Goal: Information Seeking & Learning: Learn about a topic

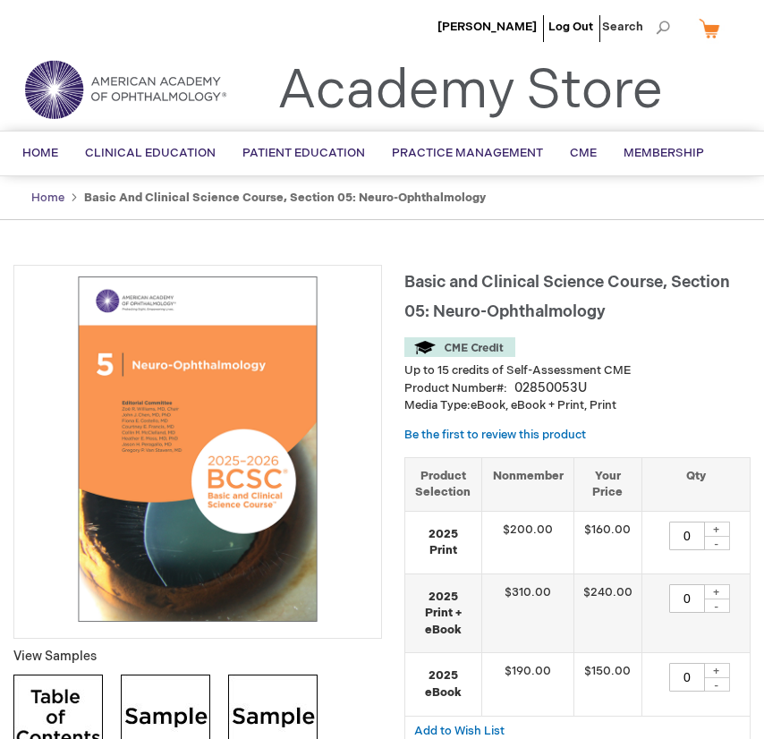
click at [49, 205] on link "Home" at bounding box center [47, 198] width 33 height 14
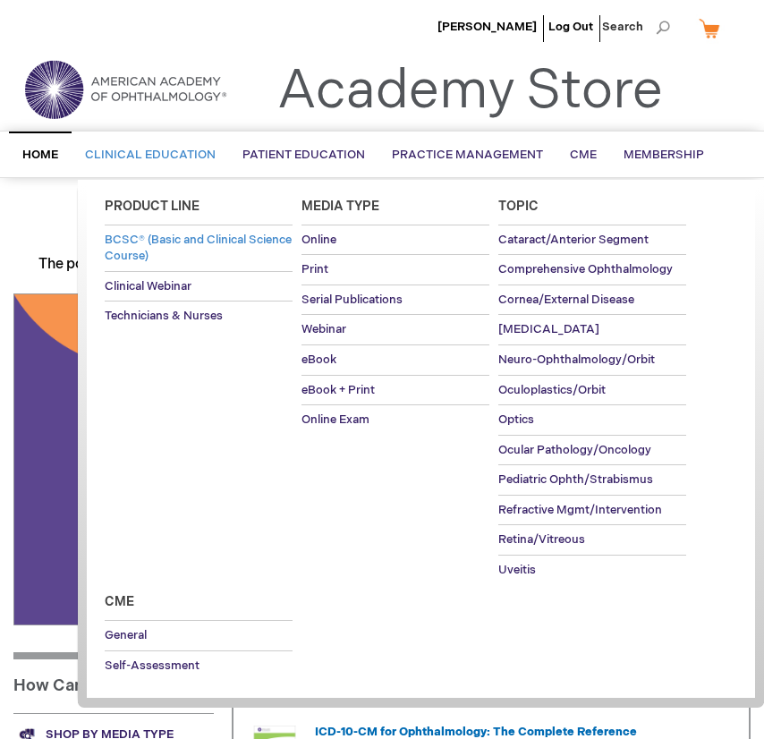
click at [196, 236] on span "BCSC® (Basic and Clinical Science Course)" at bounding box center [198, 248] width 187 height 31
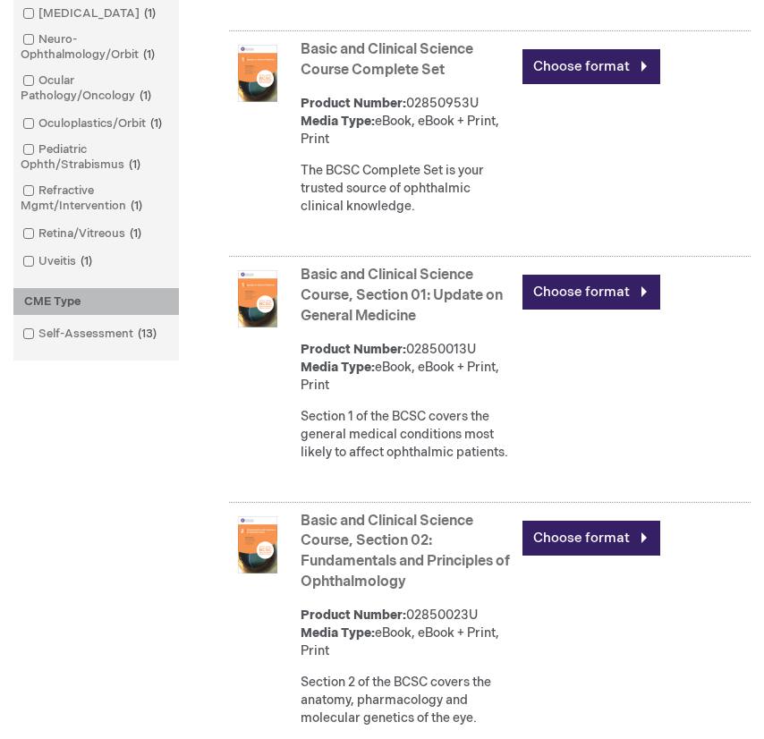
scroll to position [984, 0]
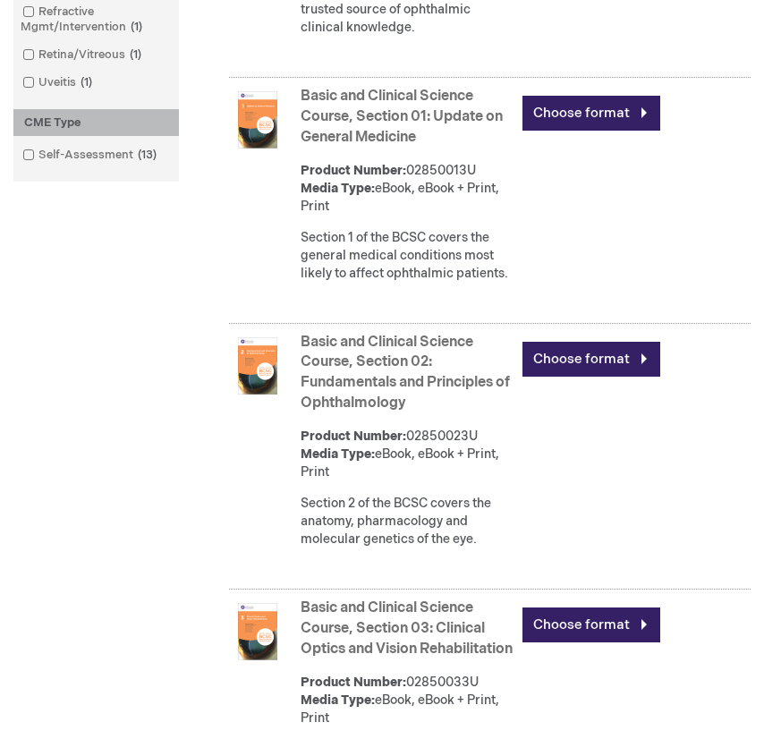
click at [250, 149] on img at bounding box center [257, 119] width 57 height 57
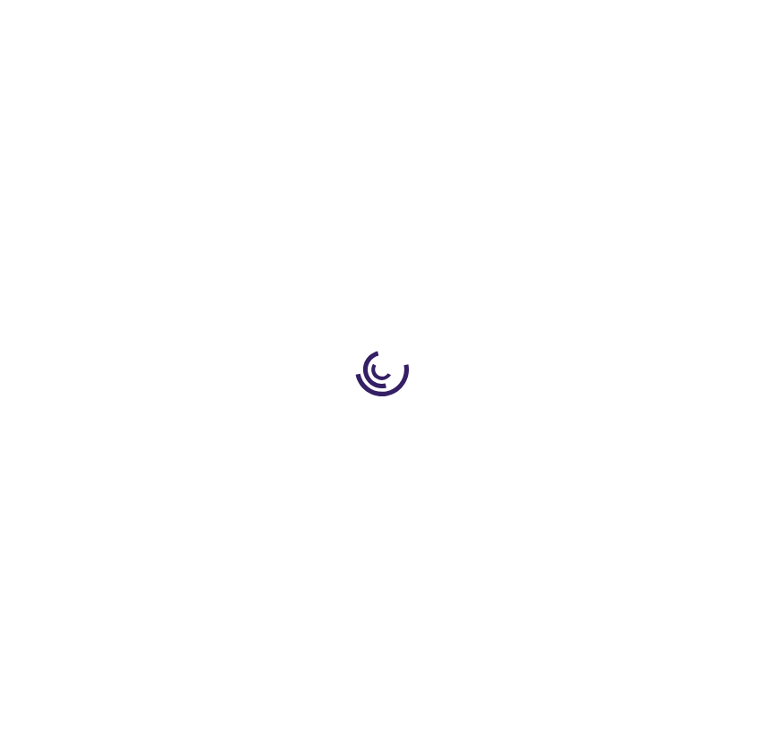
type input "0"
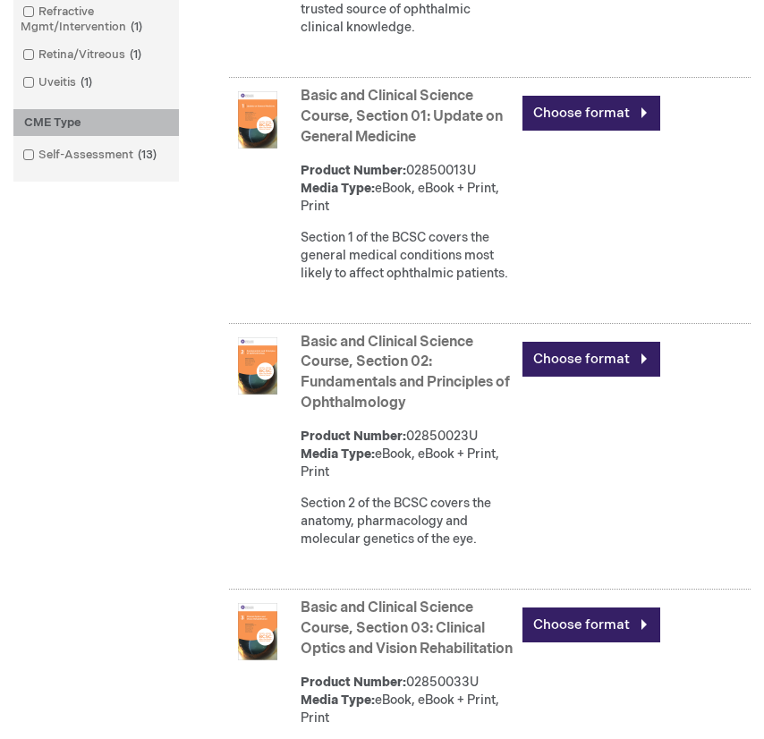
click at [414, 413] on link "Basic and Clinical Science Course, Section 02: Fundamentals and Principles of O…" at bounding box center [405, 373] width 209 height 79
drag, startPoint x: 429, startPoint y: 499, endPoint x: 304, endPoint y: 481, distance: 125.7
click at [304, 414] on strong "Basic and Clinical Science Course, Section 02: Fundamentals and Principles of O…" at bounding box center [407, 373] width 213 height 81
copy link "Fundamentals and Principles of Ophthalmology"
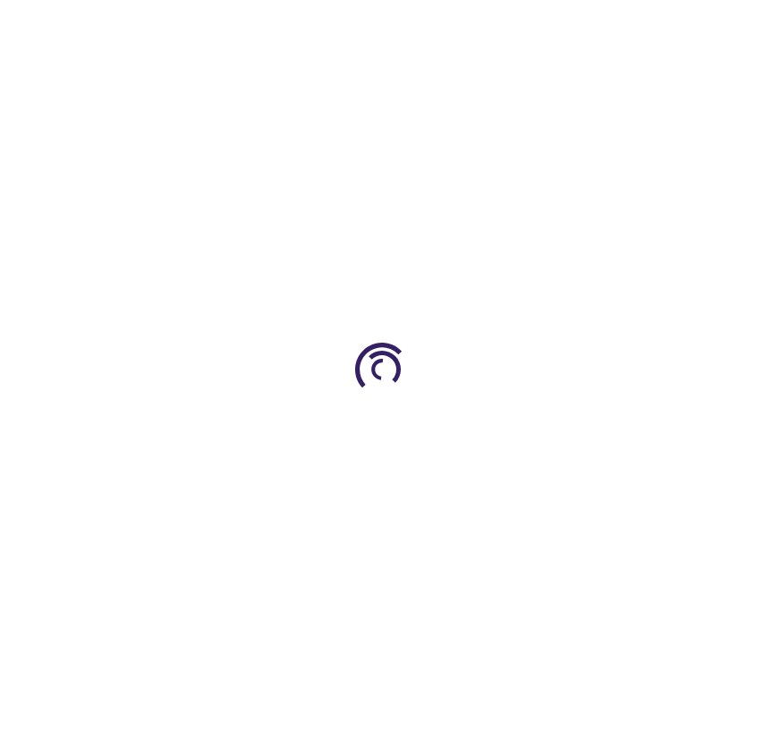
type input "0"
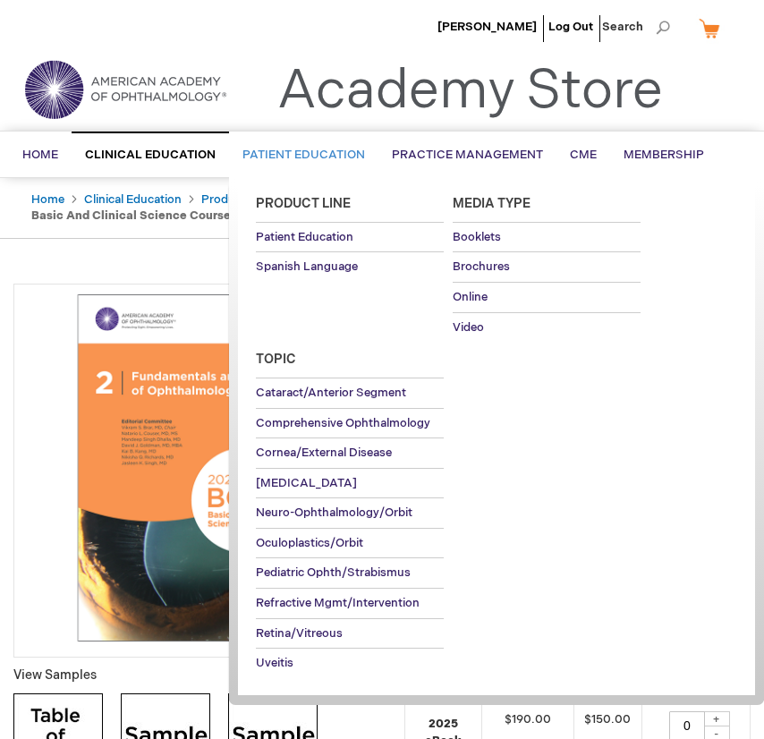
drag, startPoint x: 355, startPoint y: 198, endPoint x: 329, endPoint y: 174, distance: 35.5
click at [355, 177] on ul "Home Clinical Education Product Line BCSC® (Basic and Clinical Science Course) …" at bounding box center [382, 155] width 773 height 46
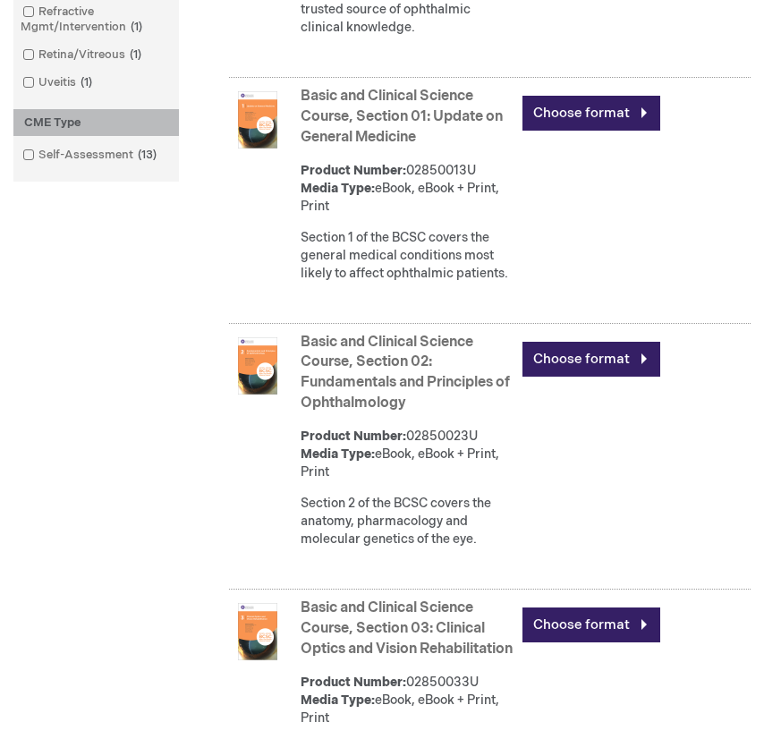
scroll to position [1342, 0]
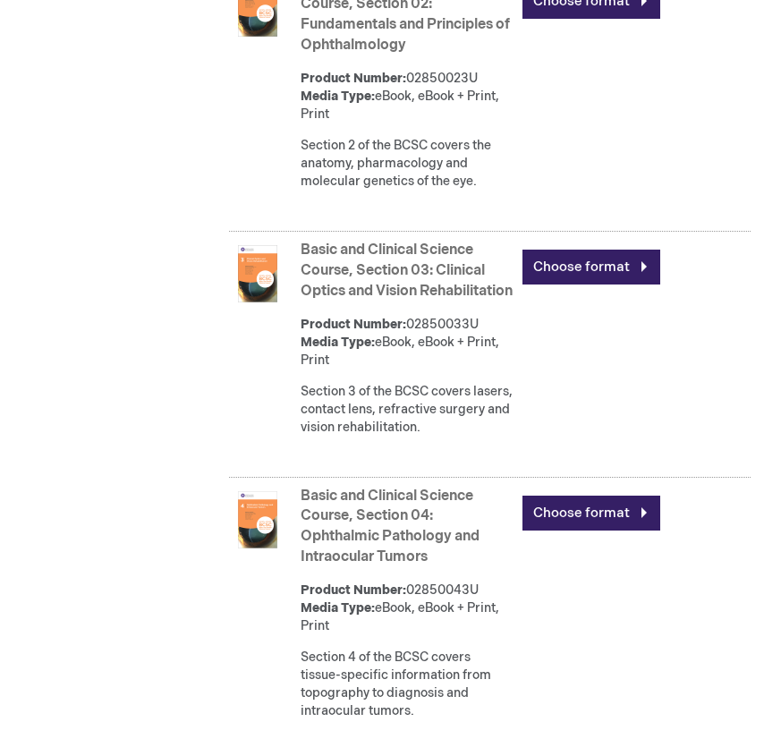
drag, startPoint x: 374, startPoint y: 417, endPoint x: 438, endPoint y: 378, distance: 74.7
click at [438, 302] on strong "Basic and Clinical Science Course, Section 03: Clinical Optics and Vision Rehab…" at bounding box center [407, 272] width 213 height 62
copy link "Clinical Optics and Vision Rehabilitation"
click at [380, 300] on link "Basic and Clinical Science Course, Section 03: Clinical Optics and Vision Rehab…" at bounding box center [407, 271] width 212 height 58
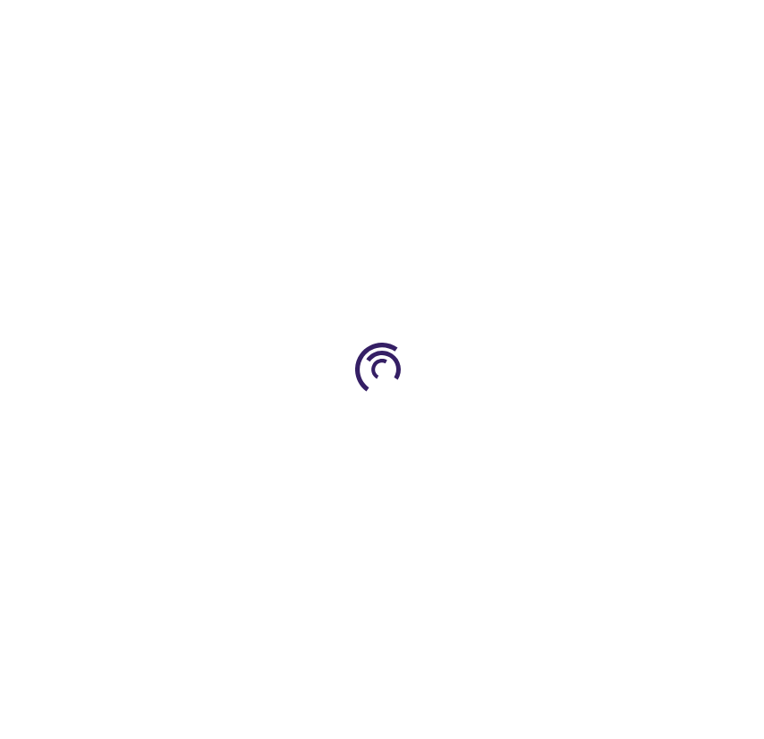
type input "0"
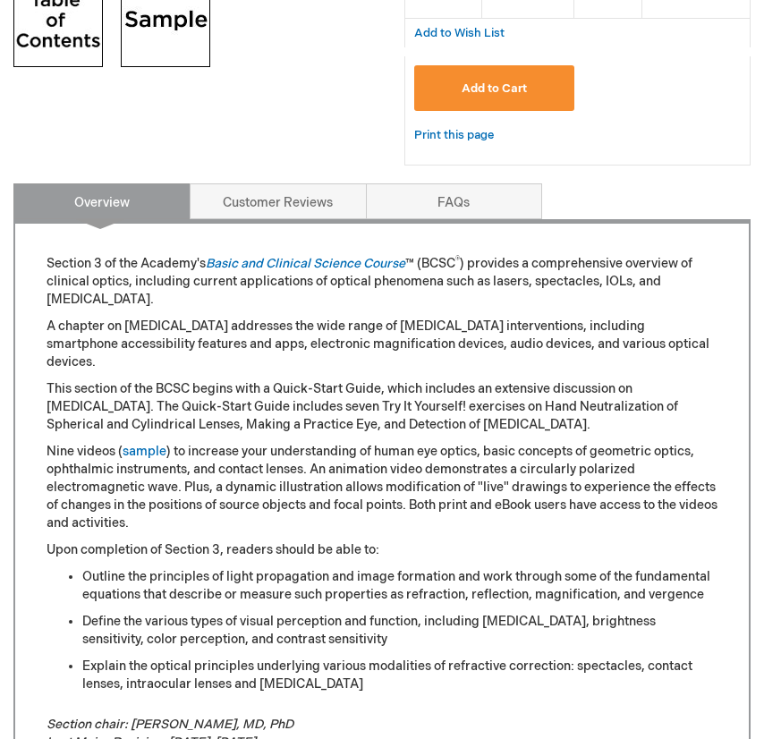
scroll to position [805, 0]
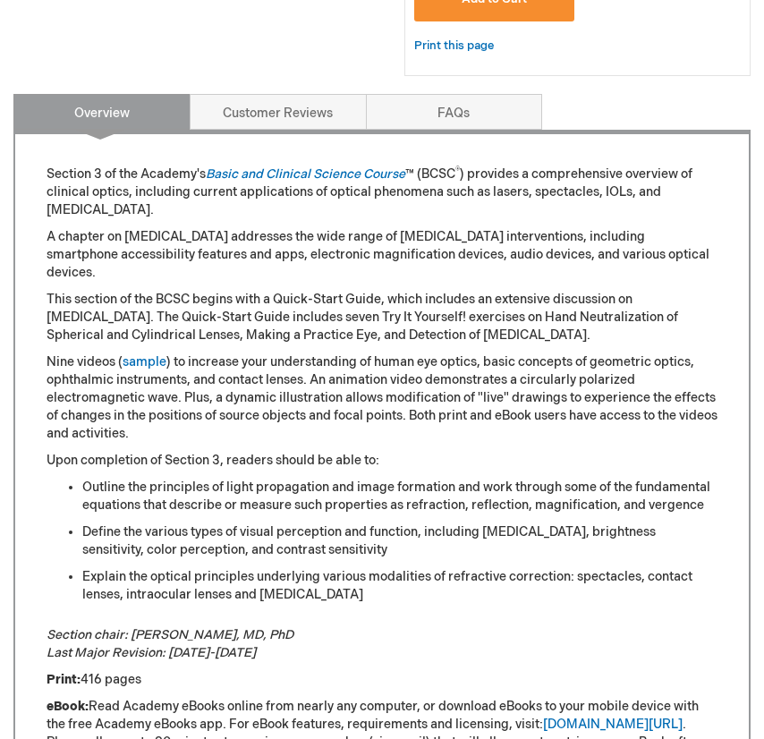
click at [672, 35] on div "Add to Cart" at bounding box center [577, 5] width 327 height 59
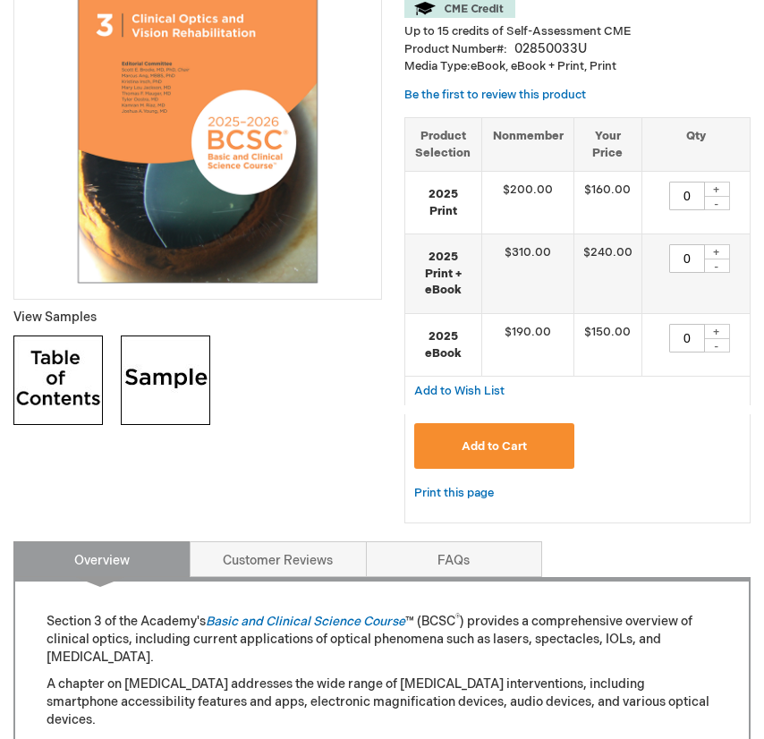
scroll to position [0, 0]
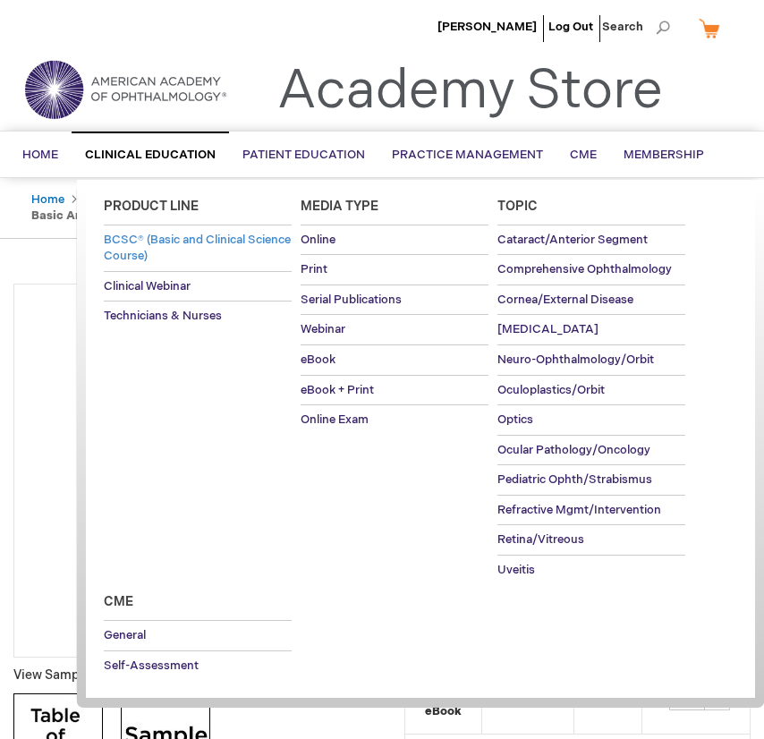
click at [200, 263] on span "BCSC® (Basic and Clinical Science Course)" at bounding box center [197, 248] width 187 height 31
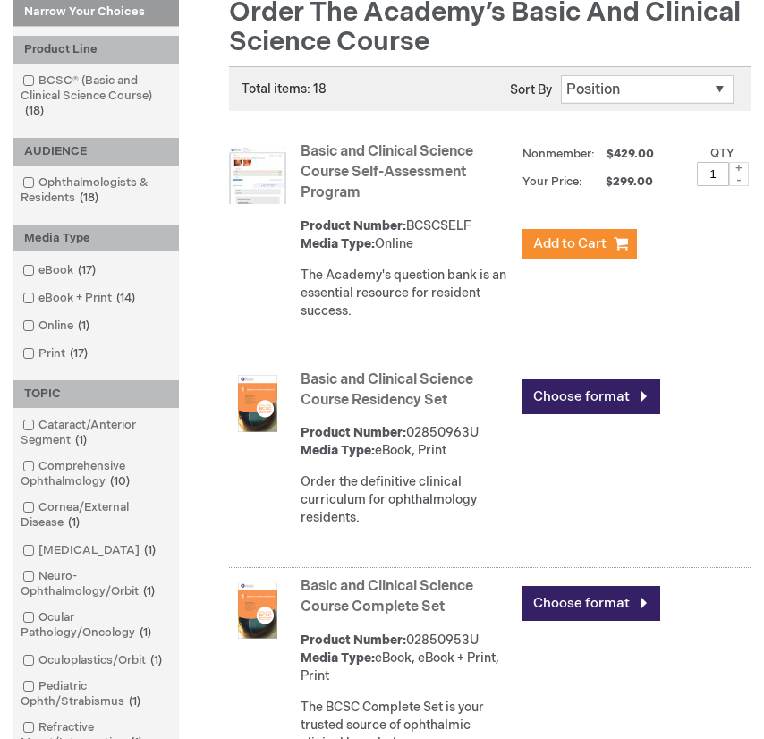
scroll to position [626, 0]
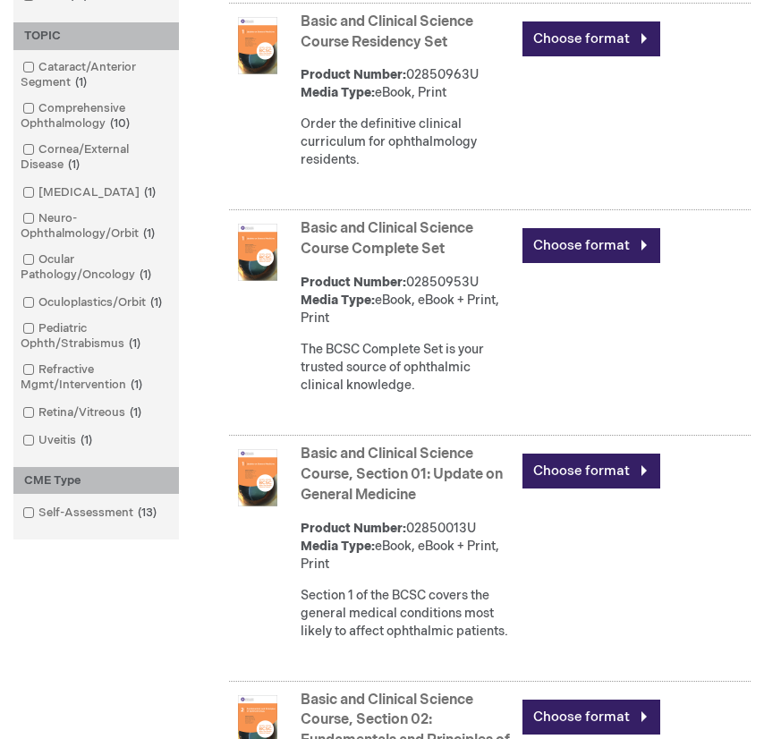
click at [391, 504] on link "Basic and Clinical Science Course, Section 01: Update on General Medicine" at bounding box center [402, 475] width 202 height 58
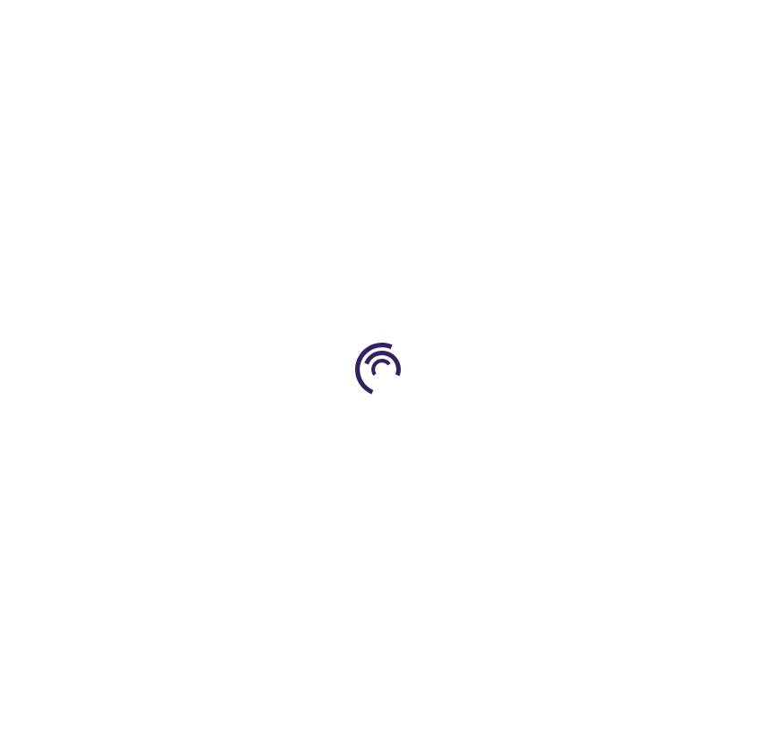
type input "0"
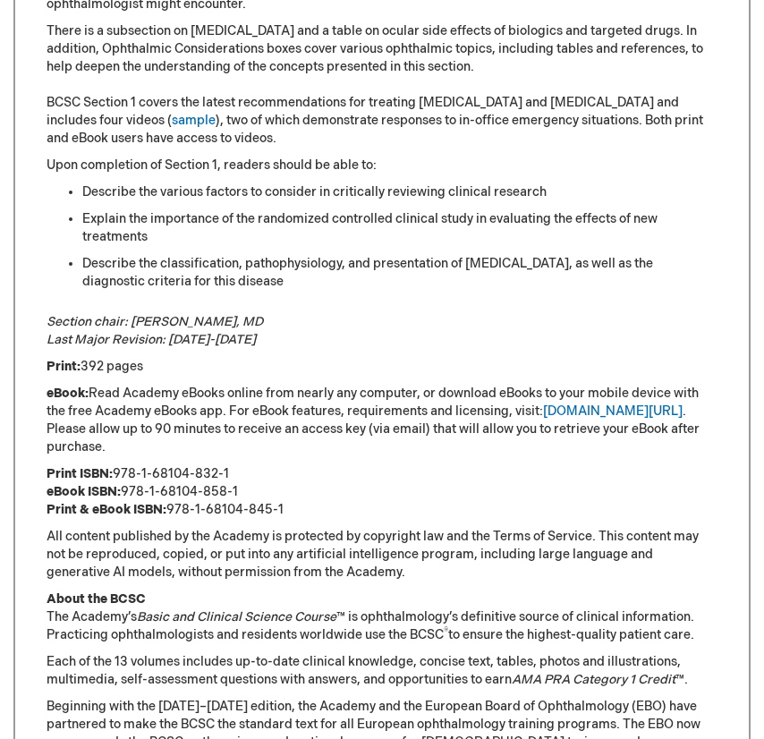
scroll to position [1163, 0]
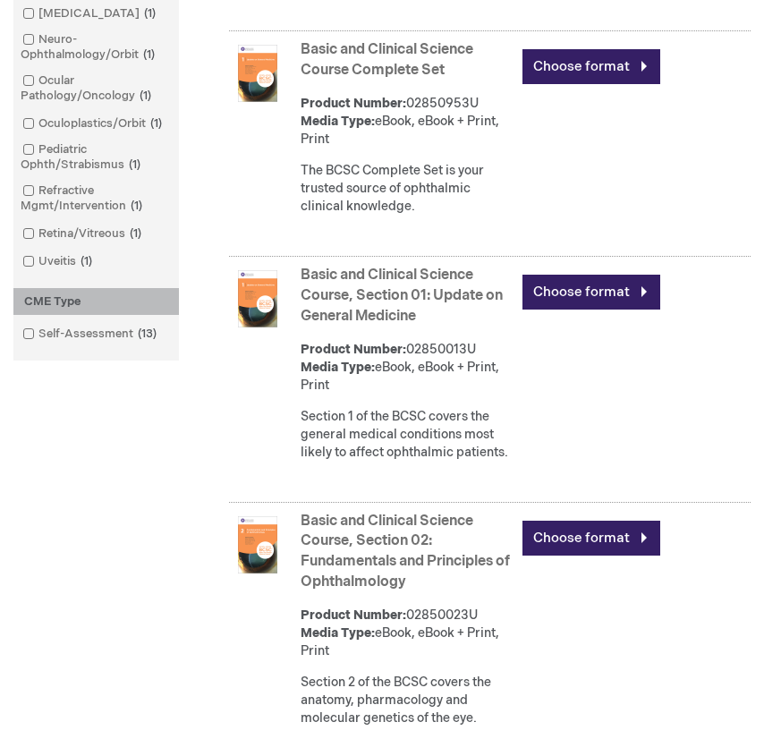
scroll to position [1163, 0]
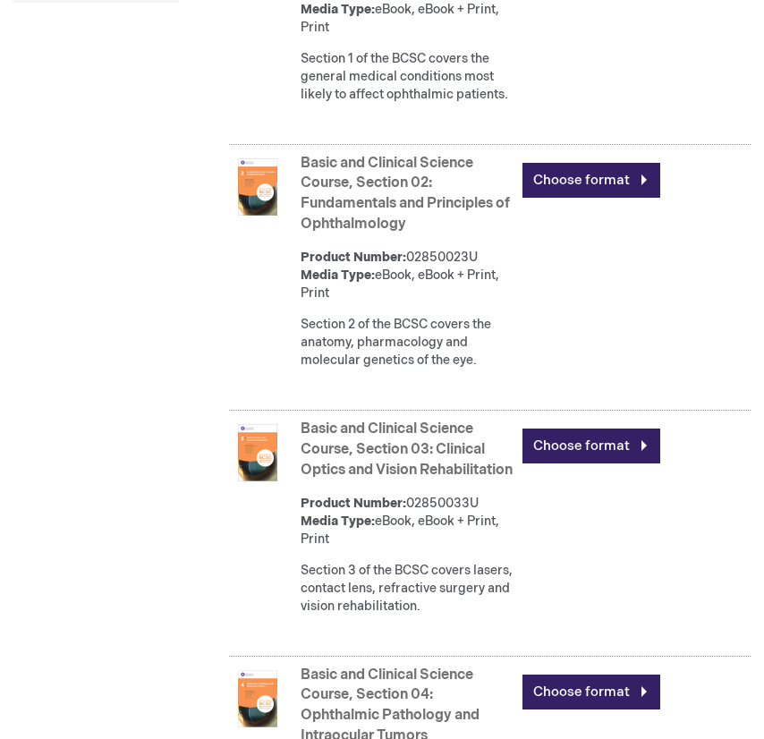
click at [391, 234] on link "Basic and Clinical Science Course, Section 02: Fundamentals and Principles of O…" at bounding box center [405, 194] width 209 height 79
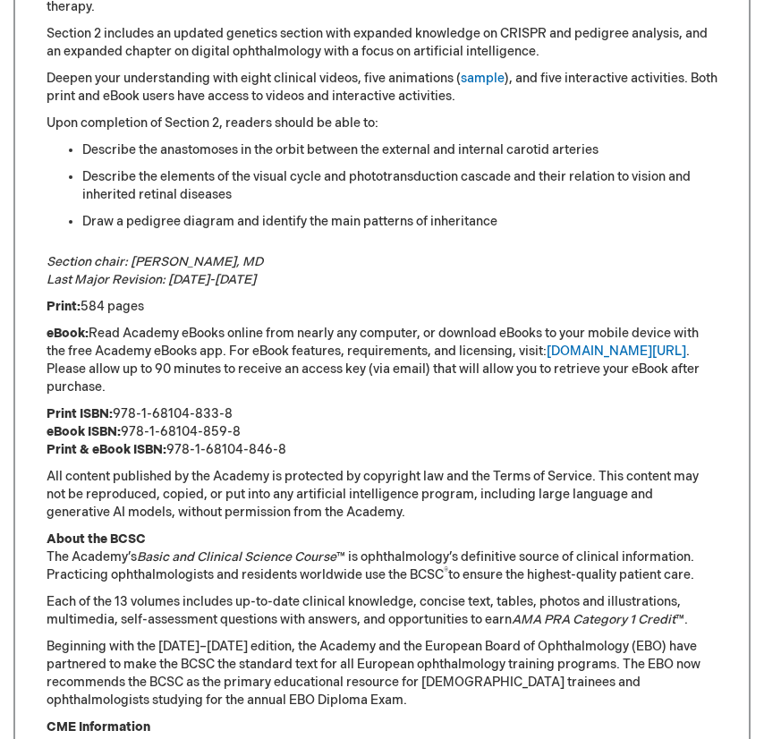
scroll to position [1253, 0]
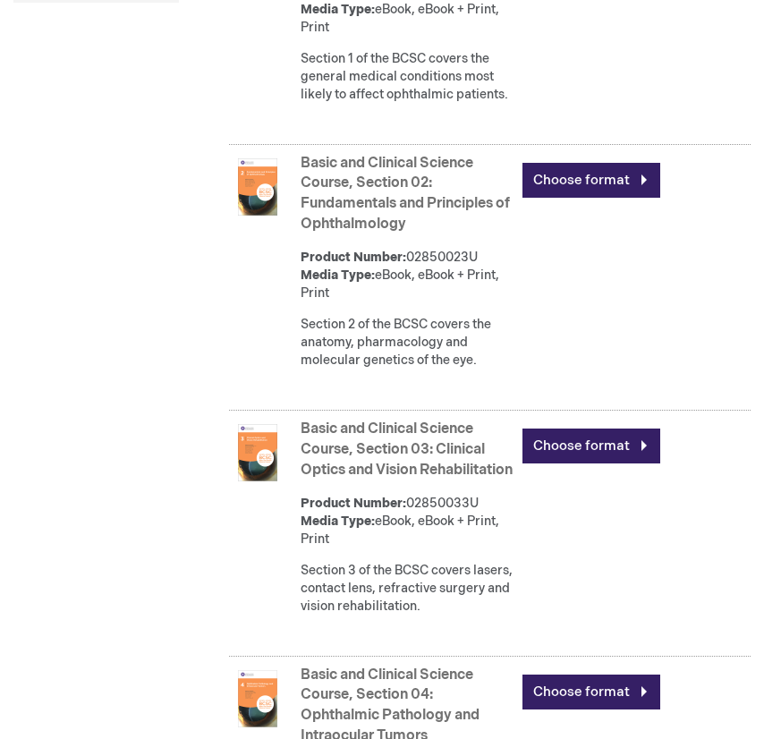
scroll to position [1432, 0]
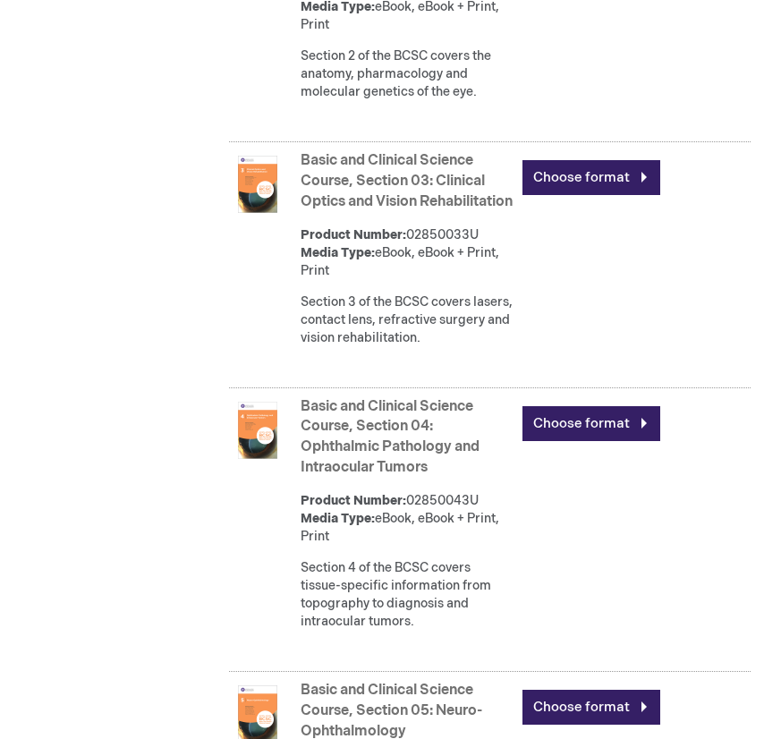
click at [369, 210] on link "Basic and Clinical Science Course, Section 03: Clinical Optics and Vision Rehab…" at bounding box center [407, 181] width 212 height 58
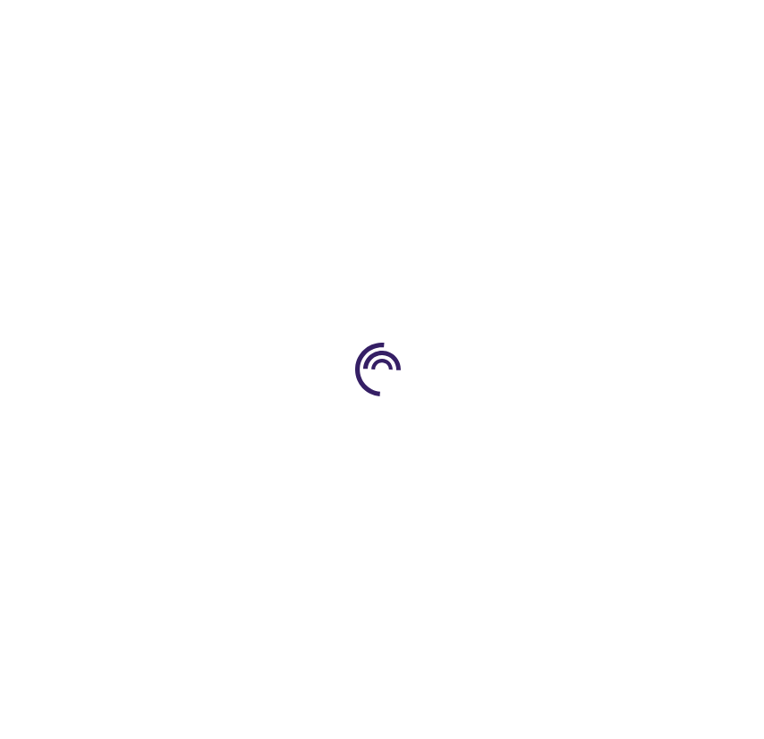
type input "0"
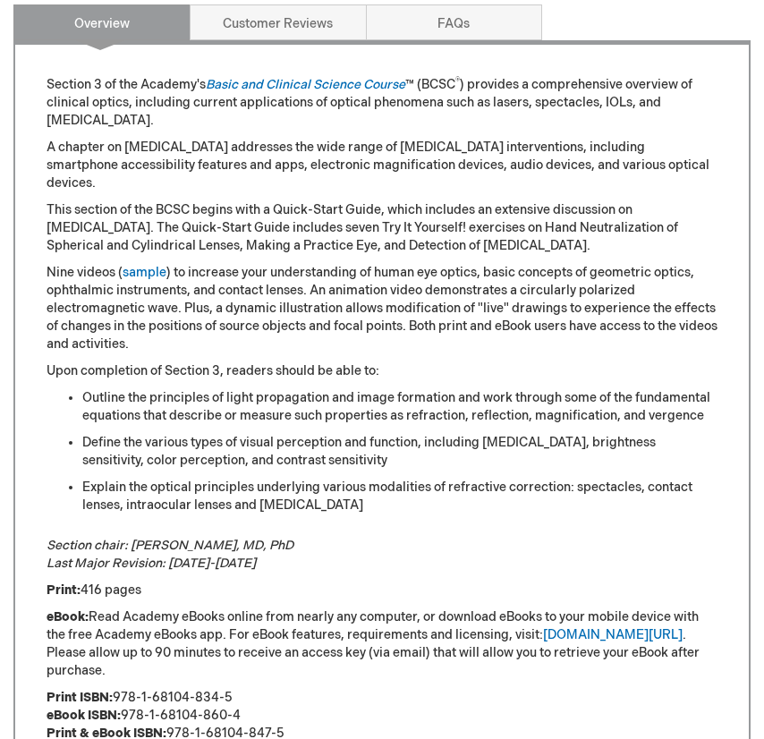
scroll to position [1074, 0]
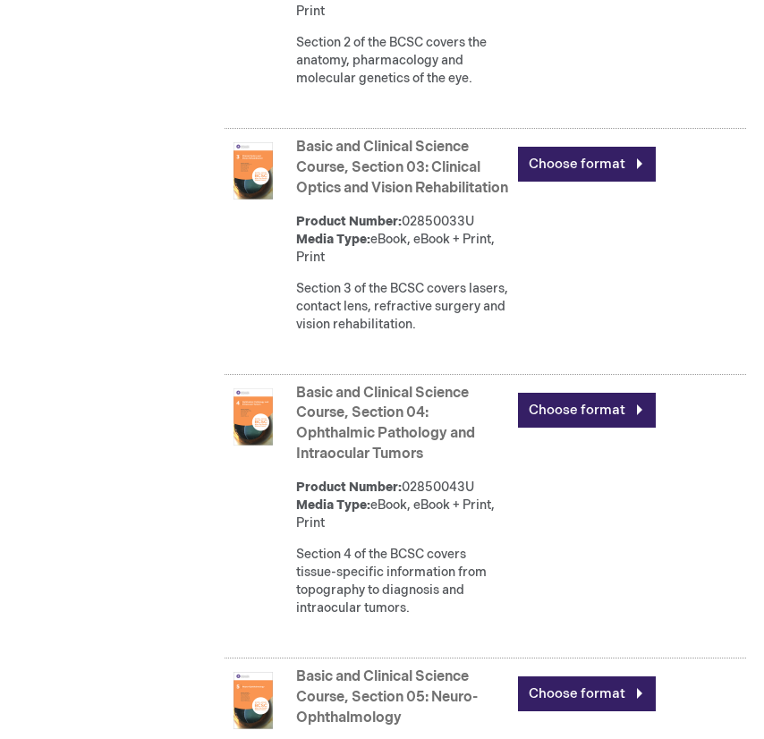
scroll to position [1893, 4]
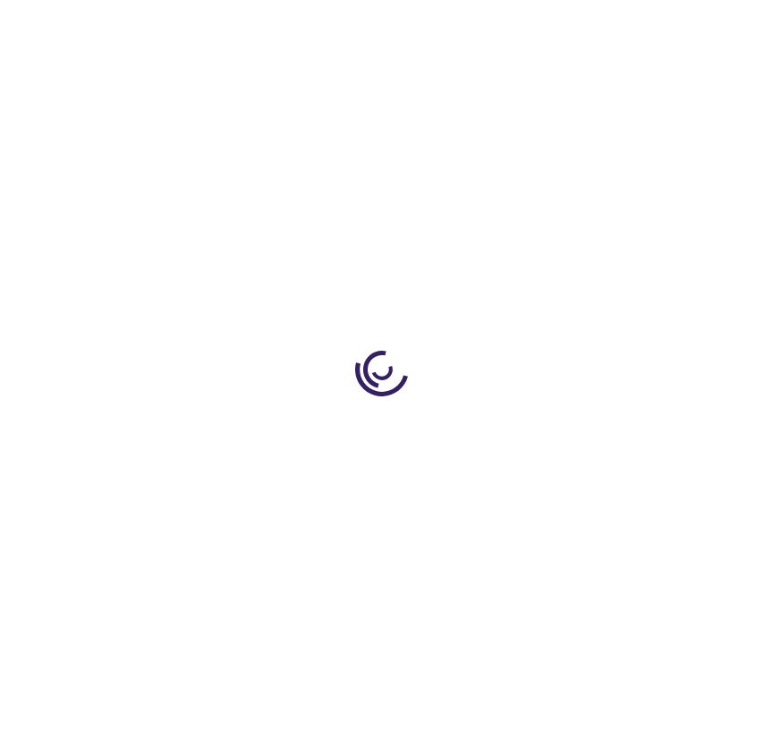
type input "0"
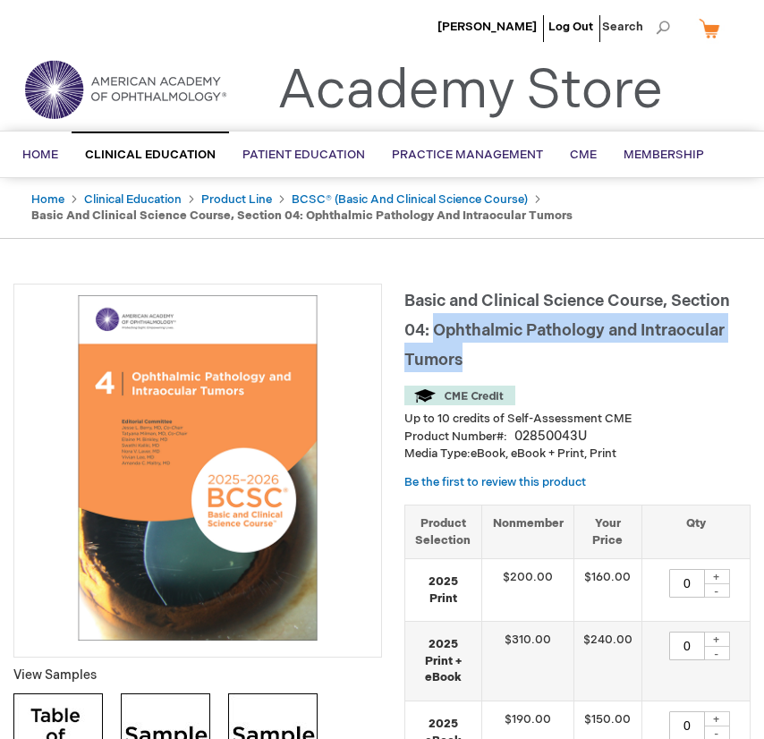
drag, startPoint x: 464, startPoint y: 412, endPoint x: 438, endPoint y: 387, distance: 36.1
click at [438, 372] on h1 "Basic and Clinical Science Course, Section 04: Ophthalmic Pathology and Intraoc…" at bounding box center [577, 328] width 346 height 89
copy span "Ophthalmic Pathology and Intraocular Tumors"
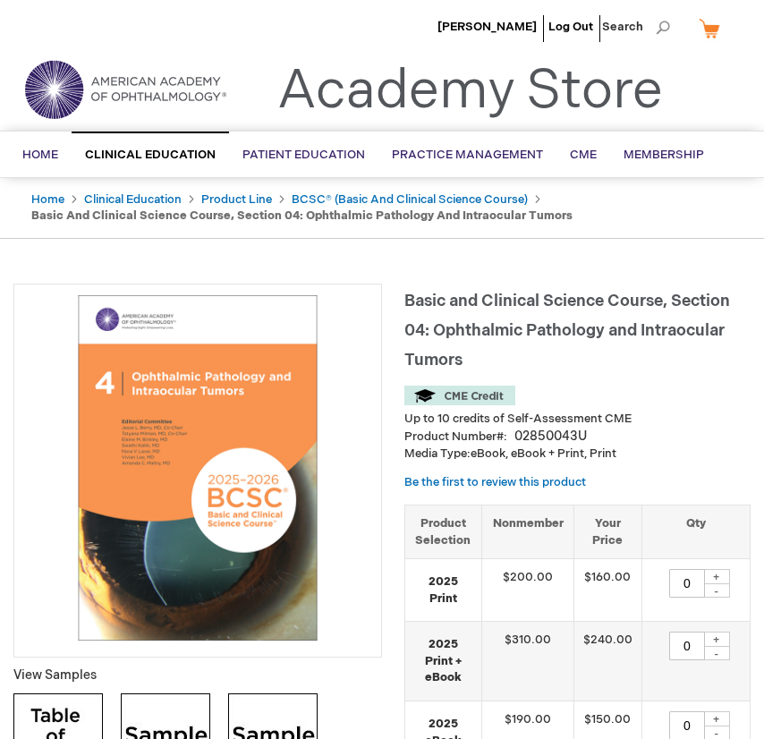
click at [668, 430] on div "Basic and Clinical Science Course, Section 04: Ophthalmic Pathology and Intraoc…" at bounding box center [577, 606] width 346 height 645
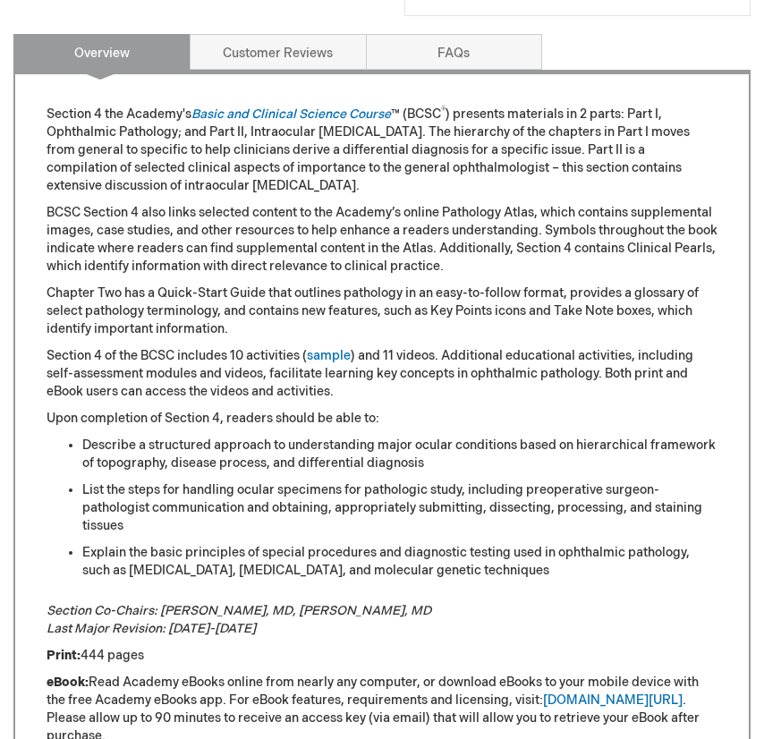
scroll to position [1163, 0]
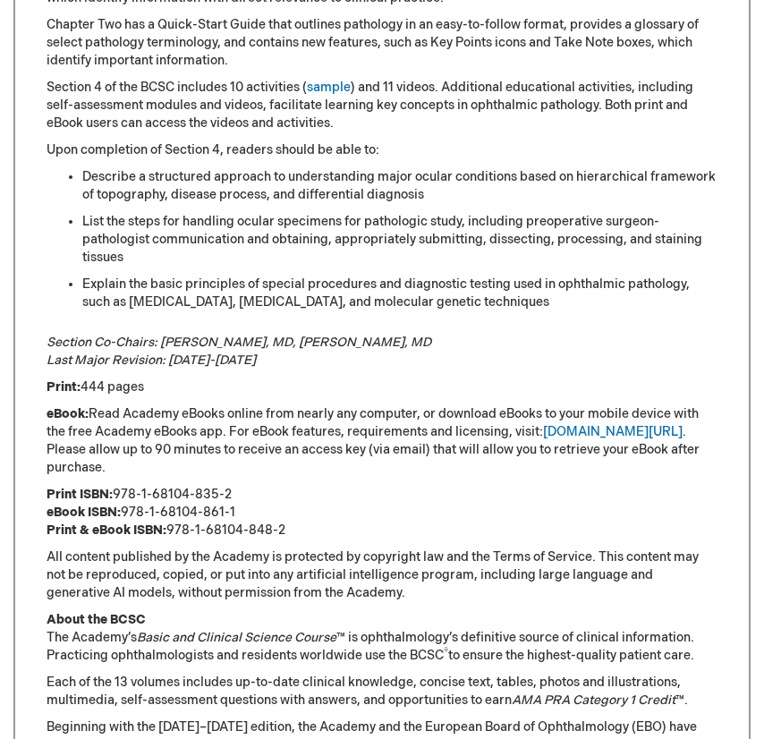
click at [583, 159] on p "Upon completion of Section 4, readers should be able to:" at bounding box center [382, 150] width 671 height 18
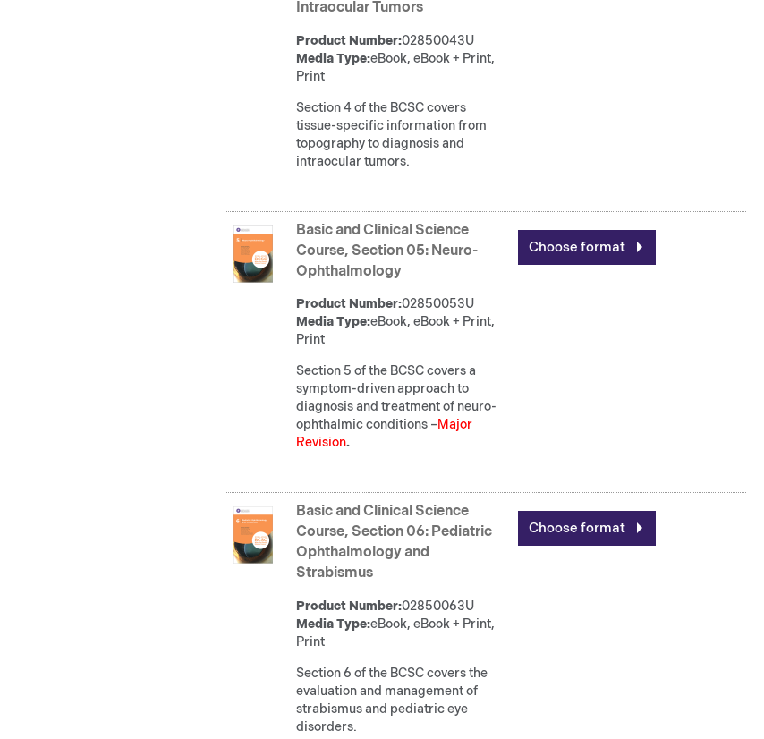
scroll to position [2071, 4]
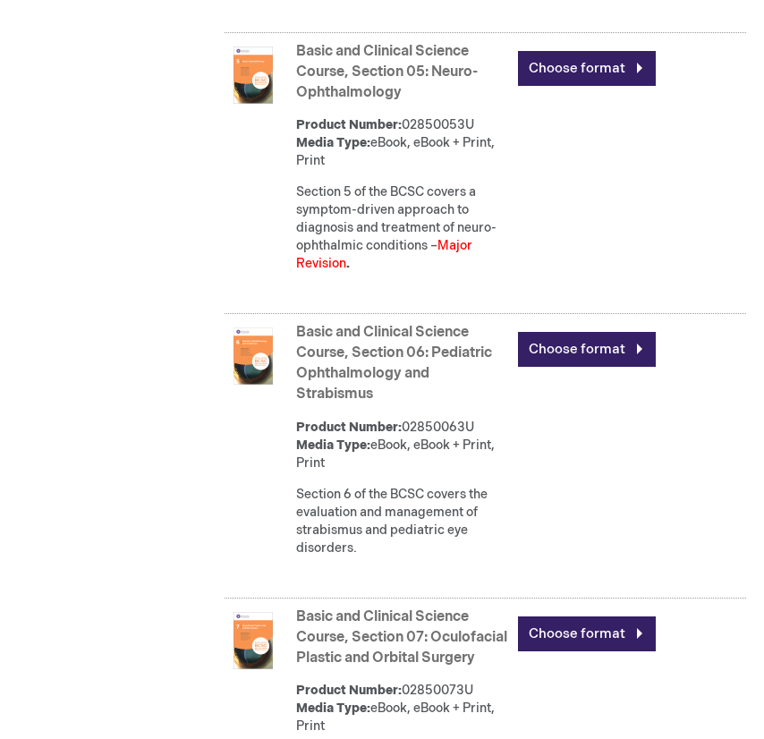
click at [406, 101] on link "Basic and Clinical Science Course, Section 05: Neuro-Ophthalmology" at bounding box center [387, 72] width 182 height 58
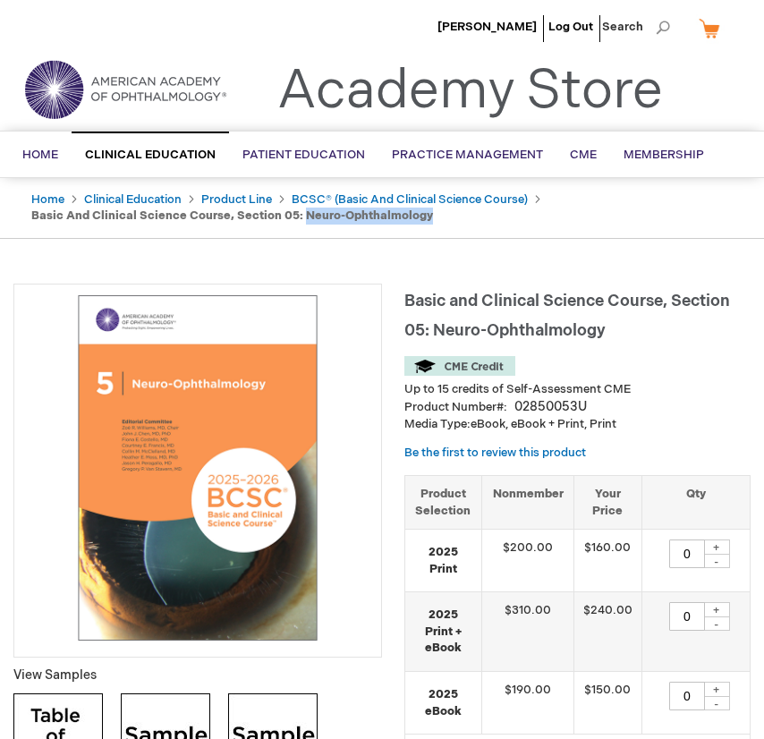
drag, startPoint x: 495, startPoint y: 271, endPoint x: 342, endPoint y: 268, distance: 153.0
click at [342, 238] on ul "Home Clinical Education Product Line BCSC® (Basic and Clinical Science Course) …" at bounding box center [382, 208] width 728 height 60
copy strong "Neuro-Ophthalmology"
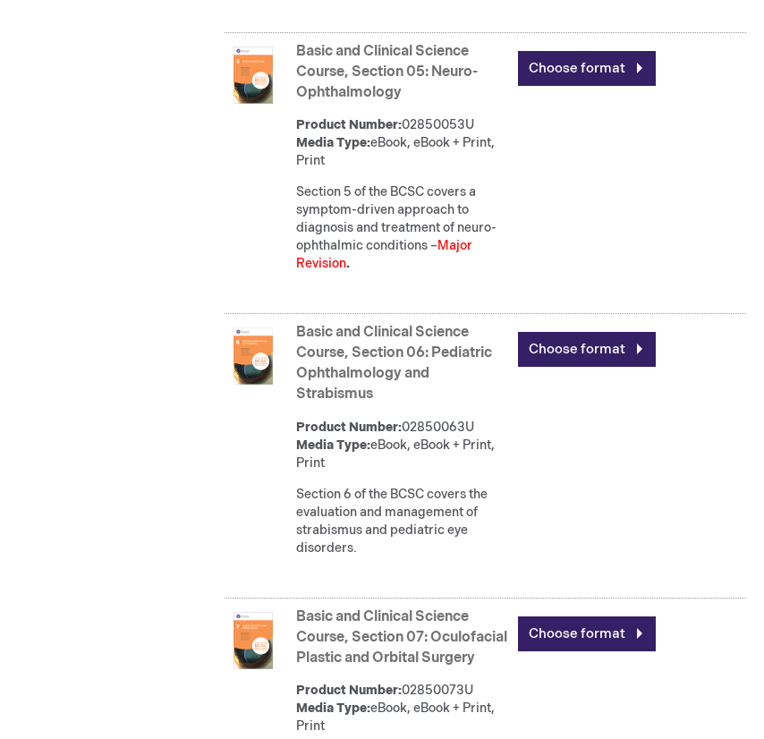
drag, startPoint x: 383, startPoint y: 547, endPoint x: 435, endPoint y: 513, distance: 62.0
click at [435, 404] on strong "Basic and Clinical Science Course, Section 06: Pediatric Ophthalmology and Stra…" at bounding box center [402, 363] width 213 height 81
copy link "Pediatric Ophthalmology and Strabismus"
click at [441, 287] on div "Basic and Clinical Science Course, Section 05: Neuro-Ophthalmology Product Numb…" at bounding box center [521, 163] width 450 height 250
click at [390, 403] on link "Basic and Clinical Science Course, Section 06: Pediatric Ophthalmology and Stra…" at bounding box center [394, 363] width 196 height 79
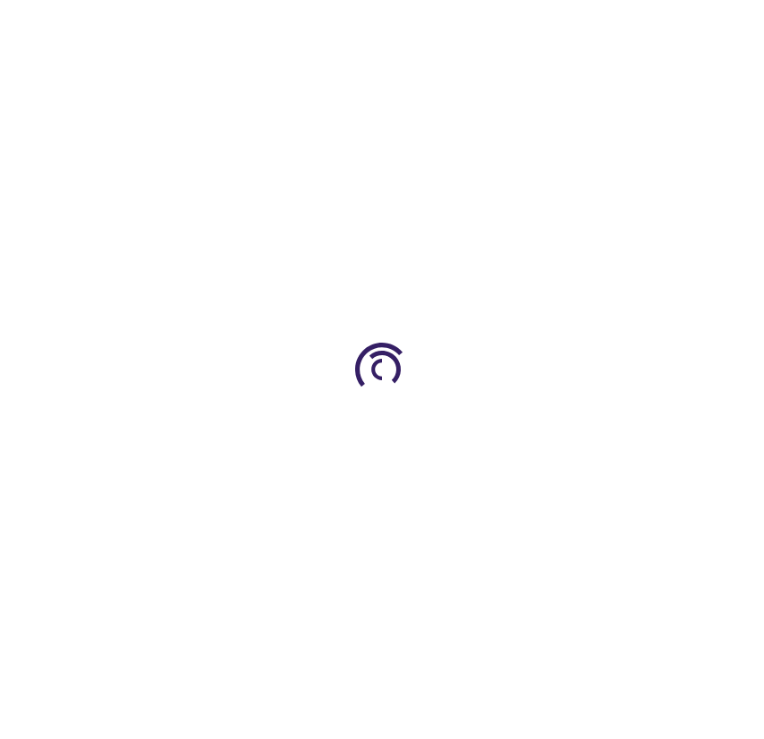
type input "0"
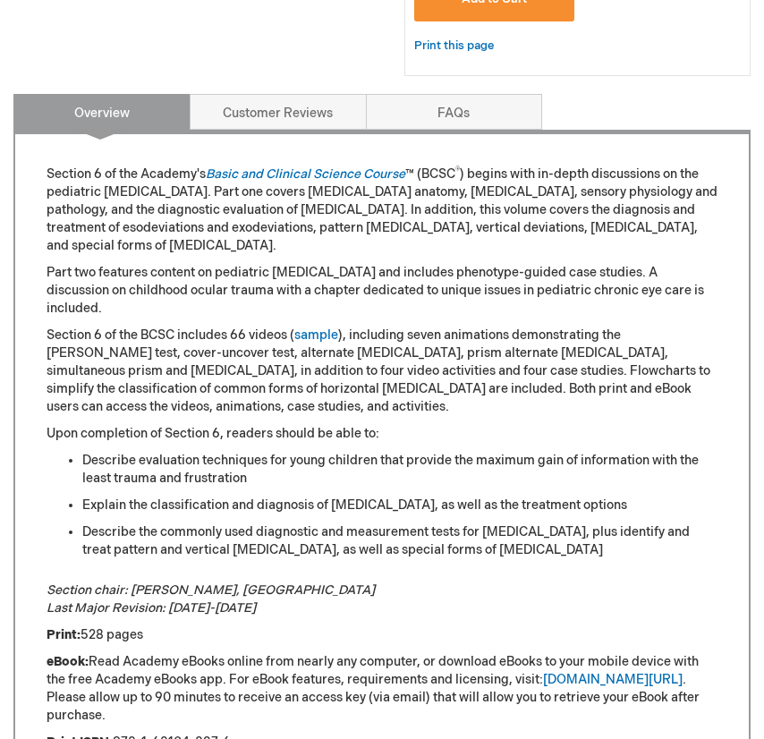
scroll to position [1074, 0]
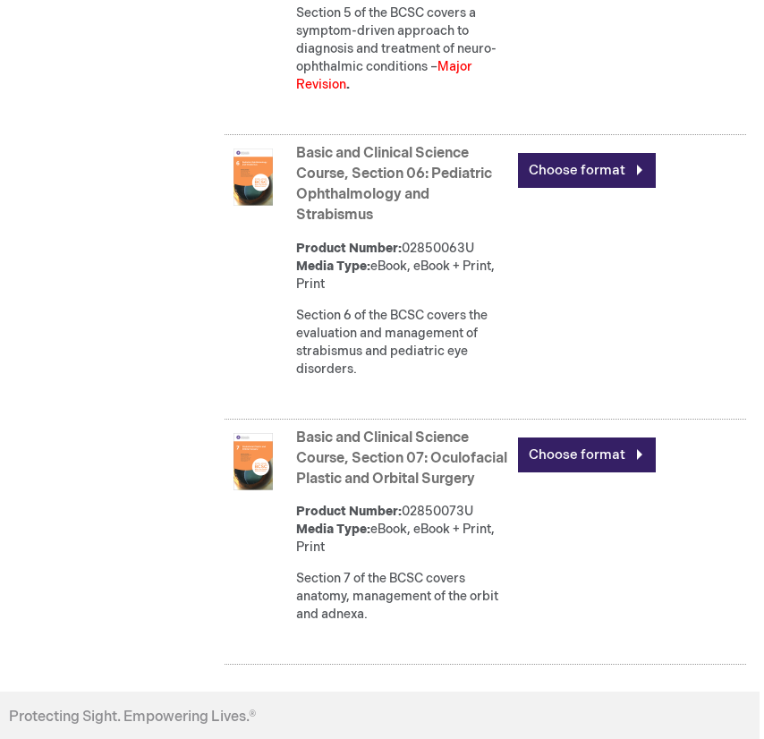
scroll to position [2339, 4]
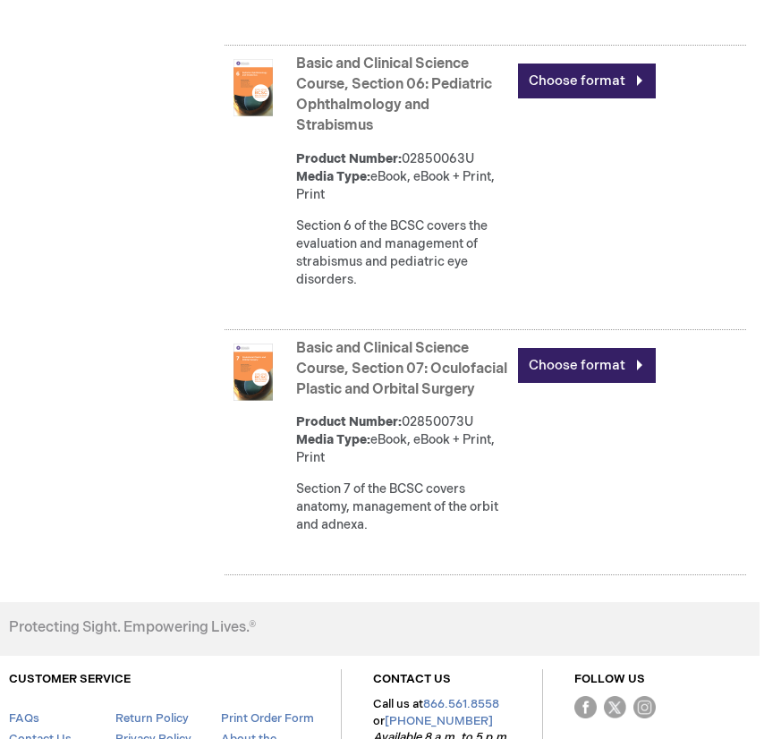
click at [398, 134] on link "Basic and Clinical Science Course, Section 06: Pediatric Ophthalmology and Stra…" at bounding box center [394, 94] width 196 height 79
click at [409, 398] on link "Basic and Clinical Science Course, Section 07: Oculofacial Plastic and Orbital …" at bounding box center [401, 369] width 211 height 58
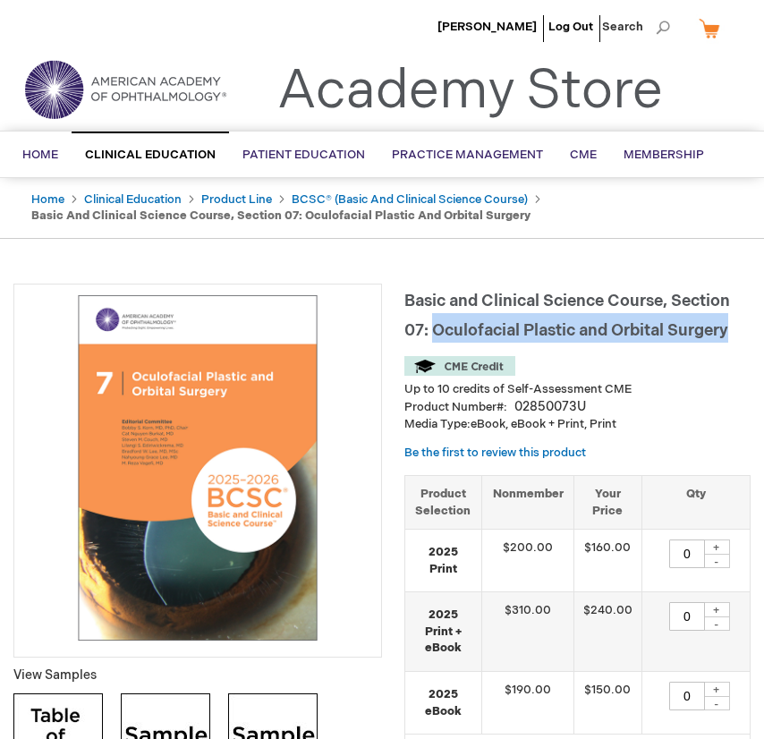
drag, startPoint x: 729, startPoint y: 380, endPoint x: 436, endPoint y: 383, distance: 293.5
click at [436, 340] on span "Basic and Clinical Science Course, Section 07: Oculofacial Plastic and Orbital …" at bounding box center [567, 316] width 326 height 48
copy span "Oculofacial Plastic and Orbital Surgery"
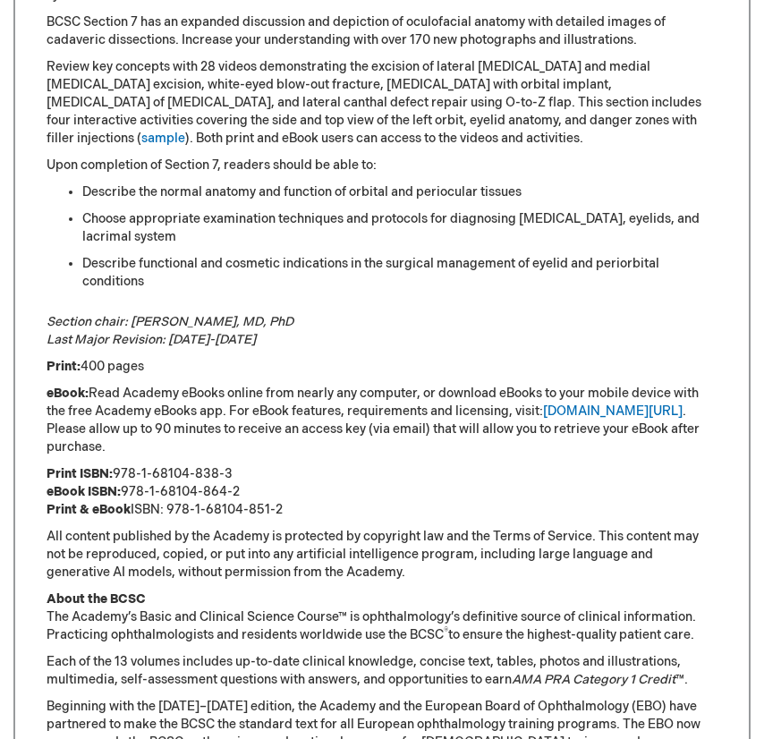
scroll to position [805, 0]
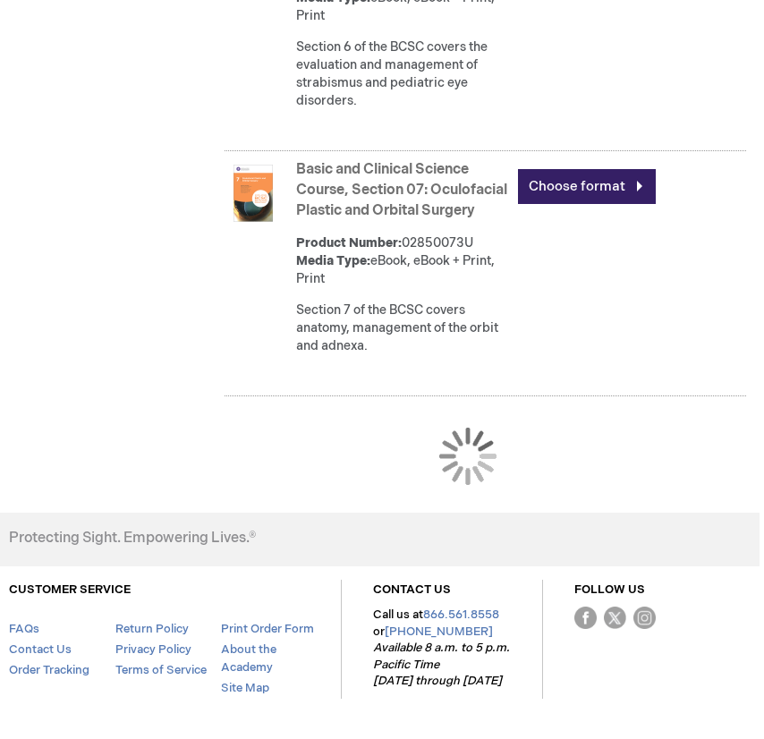
scroll to position [2787, 4]
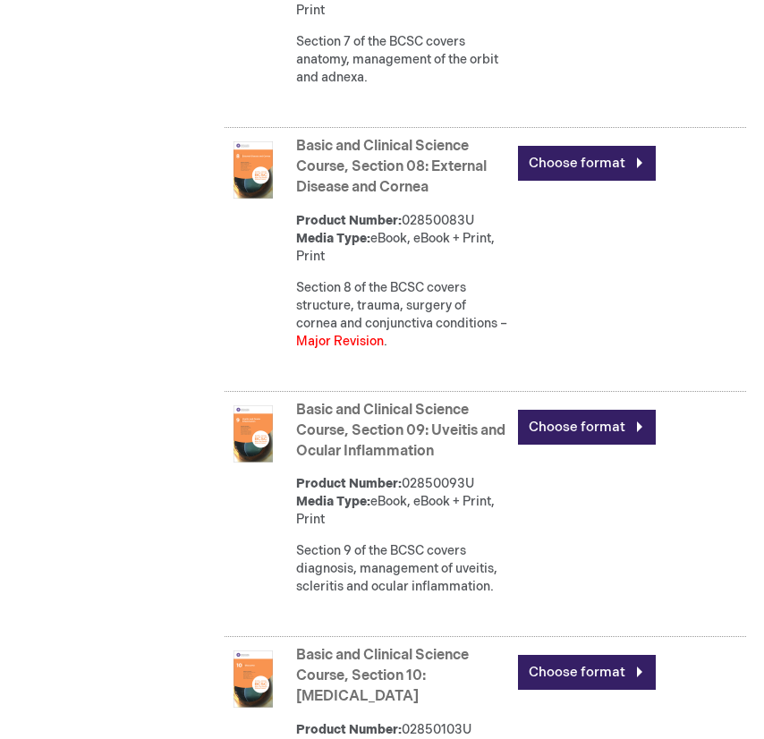
click at [443, 196] on link "Basic and Clinical Science Course, Section 08: External Disease and Cornea" at bounding box center [391, 167] width 191 height 58
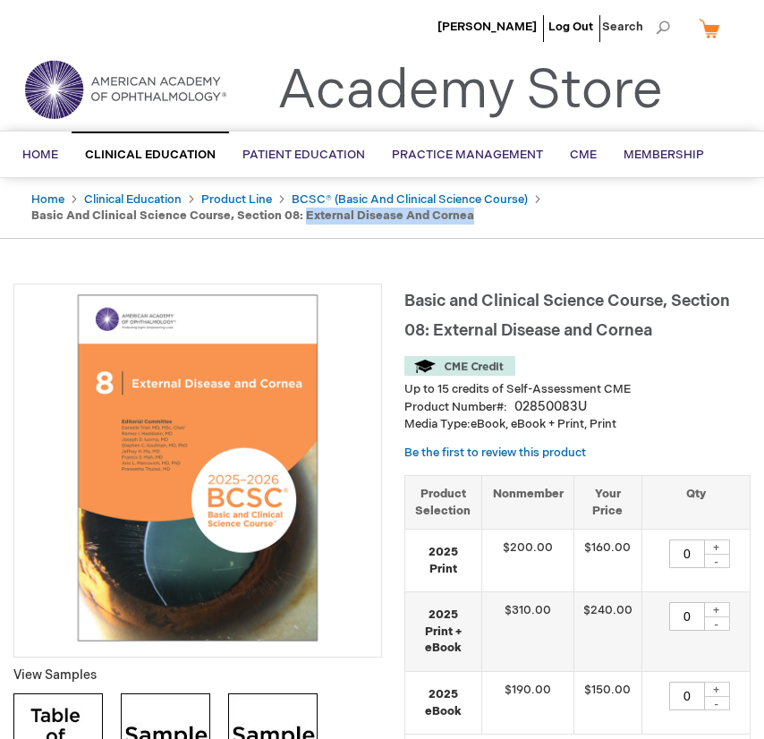
drag, startPoint x: 537, startPoint y: 269, endPoint x: 340, endPoint y: 269, distance: 196.9
click at [340, 238] on ul "Home Clinical Education Product Line BCSC® (Basic and Clinical Science Course) …" at bounding box center [382, 208] width 728 height 60
copy strong "External Disease and Cornea"
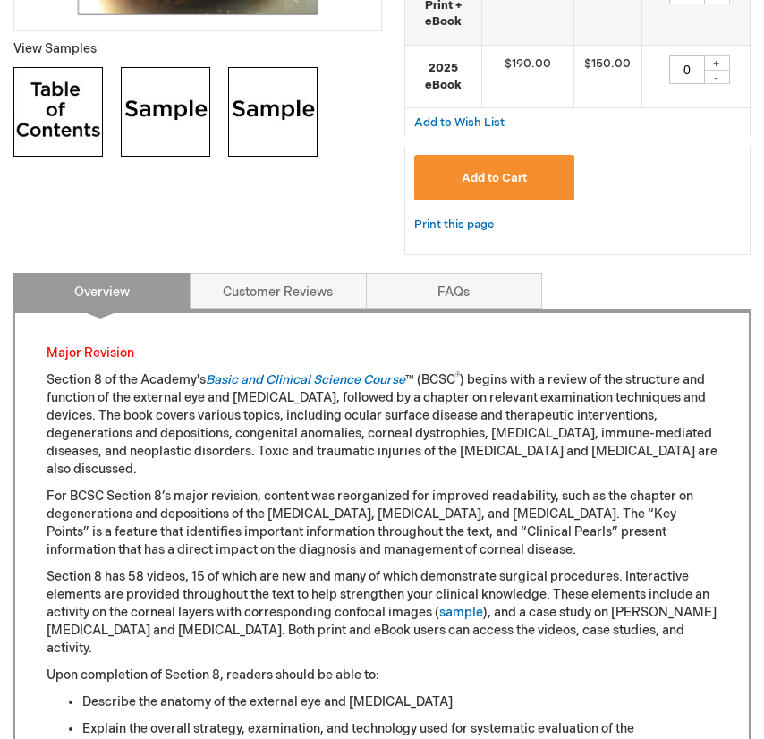
scroll to position [268, 0]
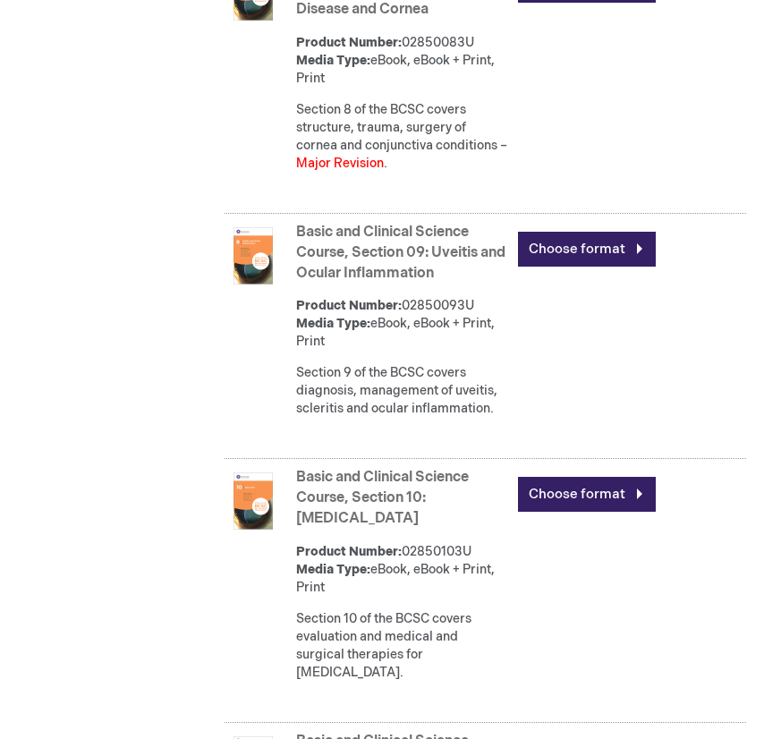
scroll to position [3054, 4]
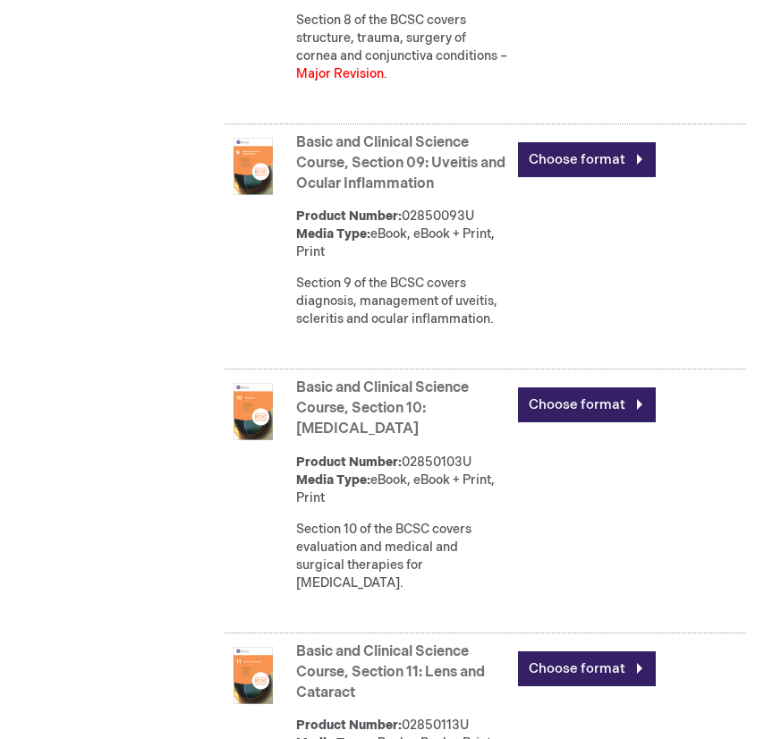
drag, startPoint x: 466, startPoint y: 384, endPoint x: 436, endPoint y: 365, distance: 35.8
click at [436, 195] on strong "Basic and Clinical Science Course, Section 09: Uveitis and Ocular Inflammation" at bounding box center [402, 164] width 213 height 62
copy link "Uveitis and Ocular Inflammation"
click at [349, 192] on link "Basic and Clinical Science Course, Section 09: Uveitis and Ocular Inflammation" at bounding box center [400, 163] width 209 height 58
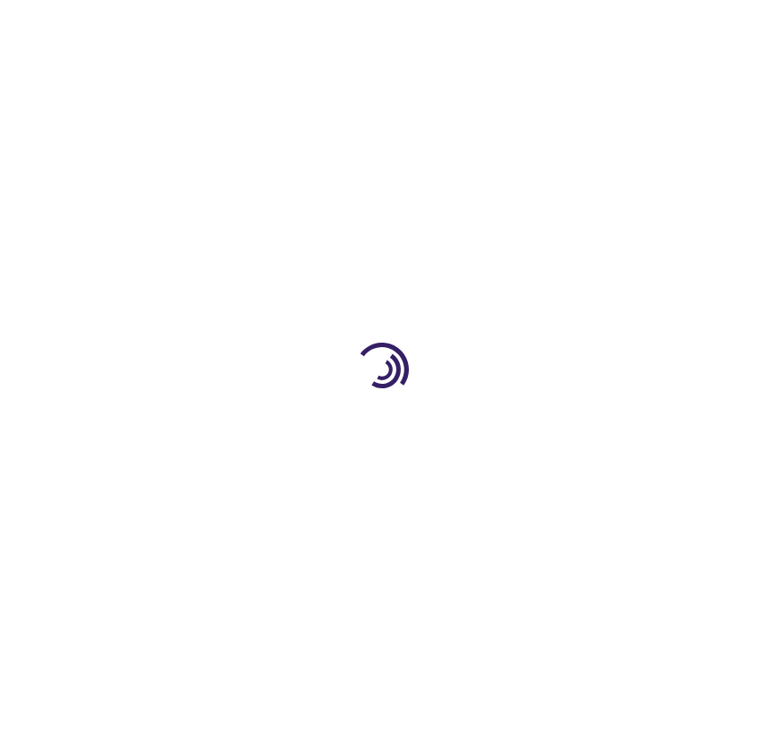
type input "0"
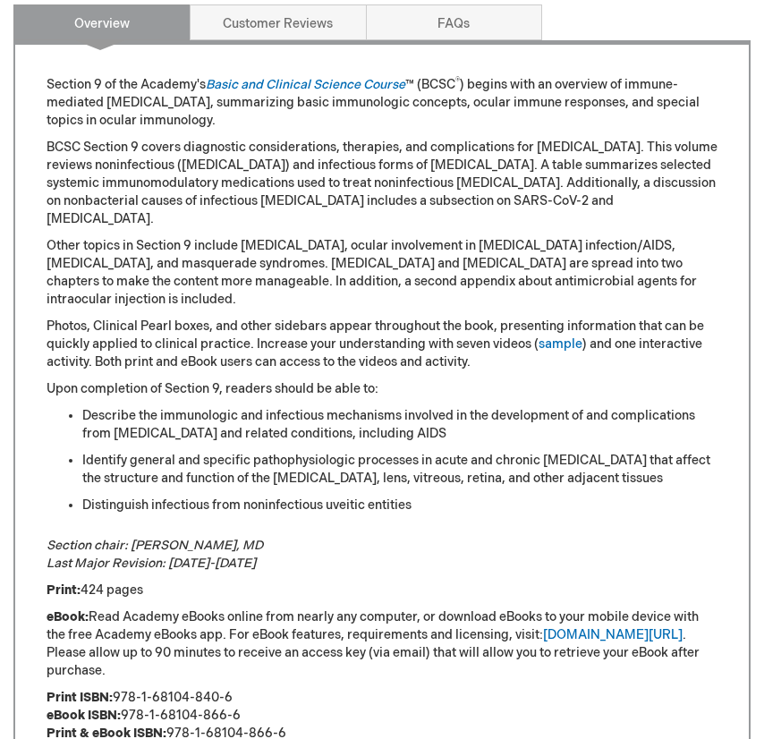
scroll to position [984, 0]
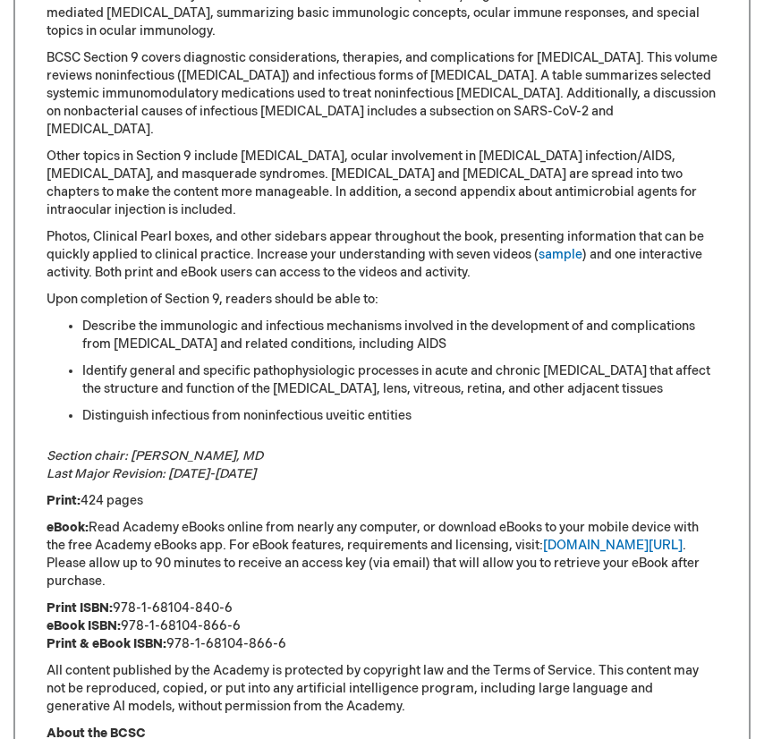
click at [232, 148] on div "Section 9 of the Academy's Basic and Clinical Science Course ™ (BCSC ® ) begins…" at bounding box center [382, 508] width 671 height 1043
click at [229, 219] on p "Other topics in Section 9 include scleritis, ocular involvement in HIV infectio…" at bounding box center [382, 184] width 671 height 72
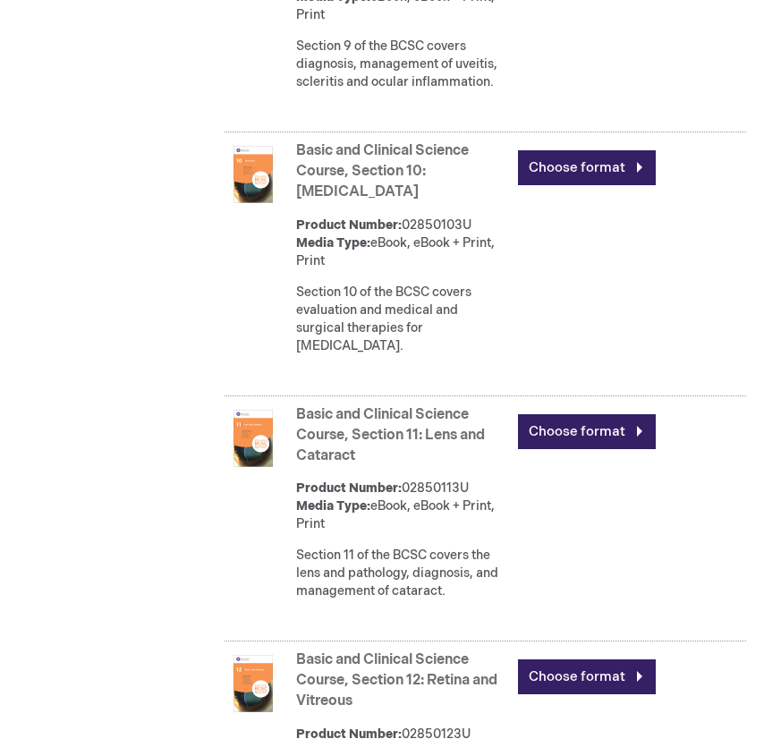
scroll to position [3381, 4]
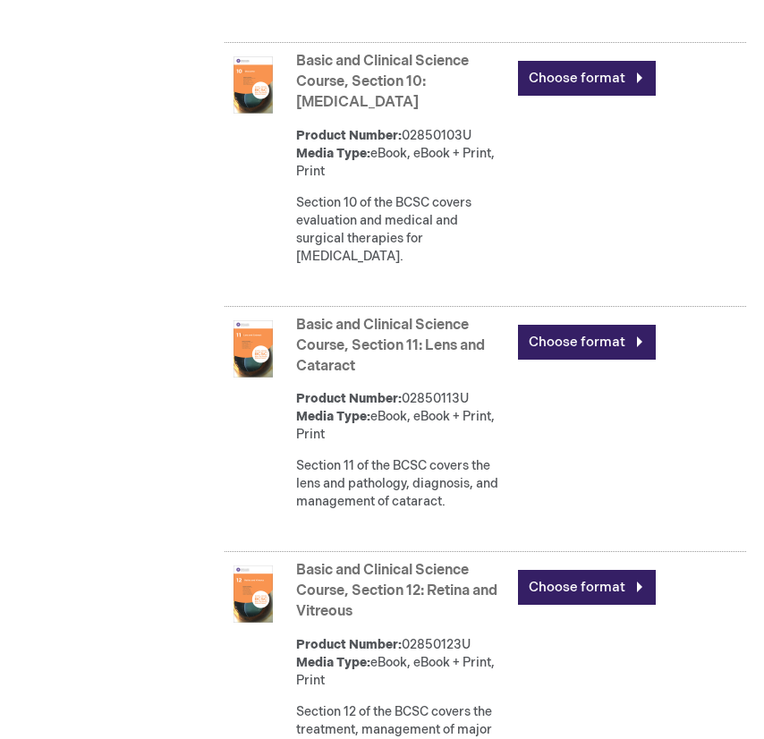
click at [469, 111] on link "Basic and Clinical Science Course, Section 10: [MEDICAL_DATA]" at bounding box center [382, 82] width 173 height 58
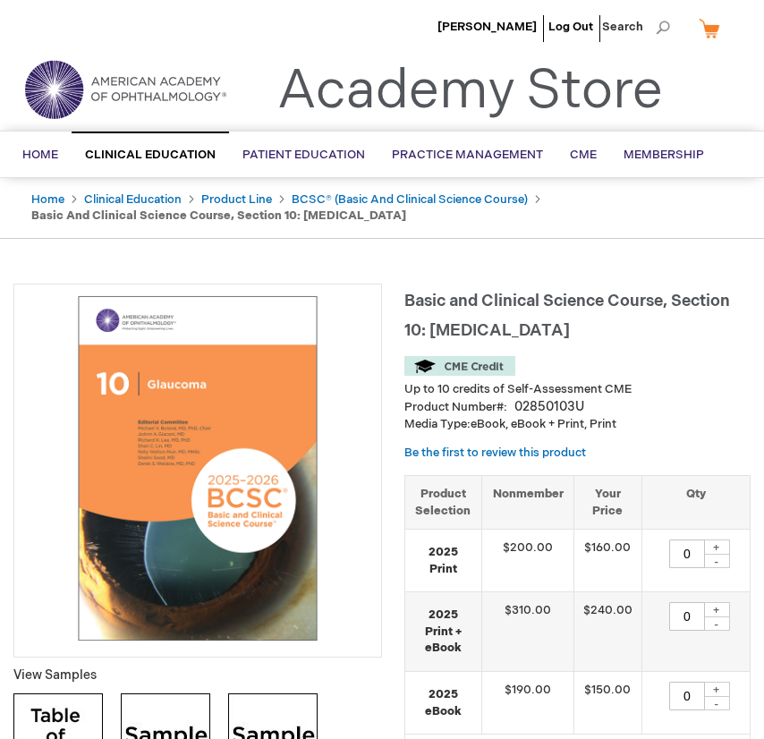
click at [733, 94] on div "Toggle Nav Academy Store" at bounding box center [382, 97] width 764 height 68
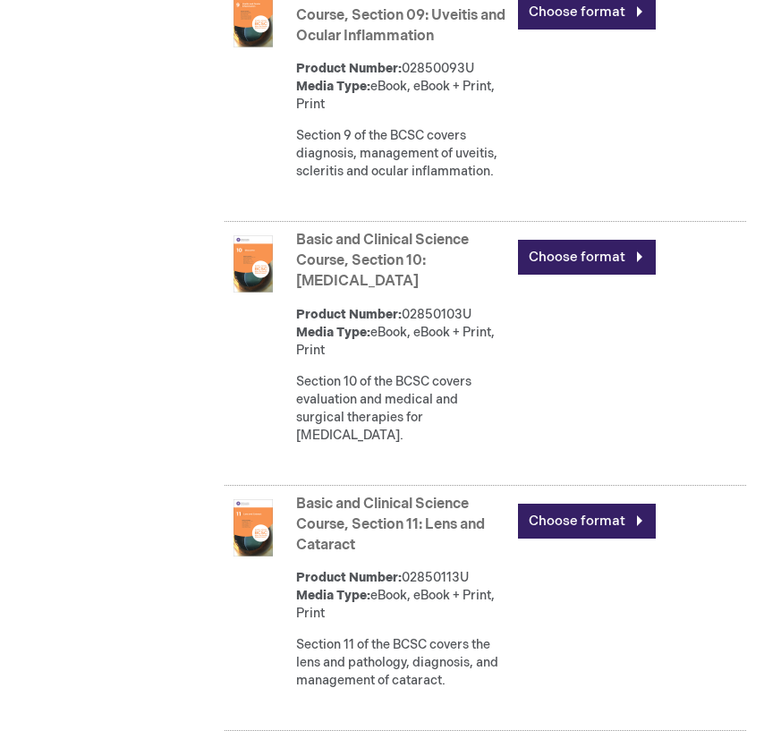
scroll to position [3560, 4]
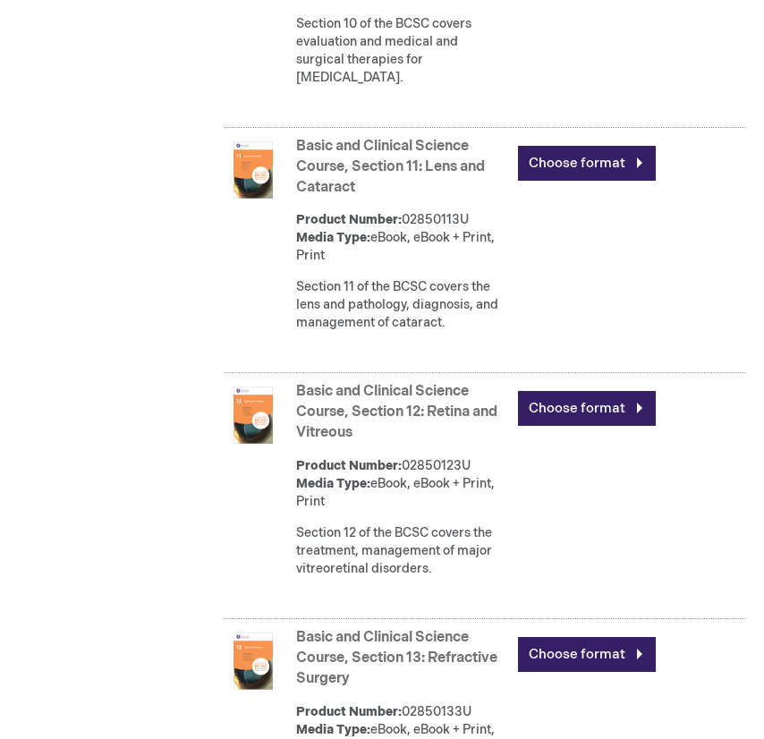
click at [413, 196] on link "Basic and Clinical Science Course, Section 11: Lens and Cataract" at bounding box center [390, 167] width 189 height 58
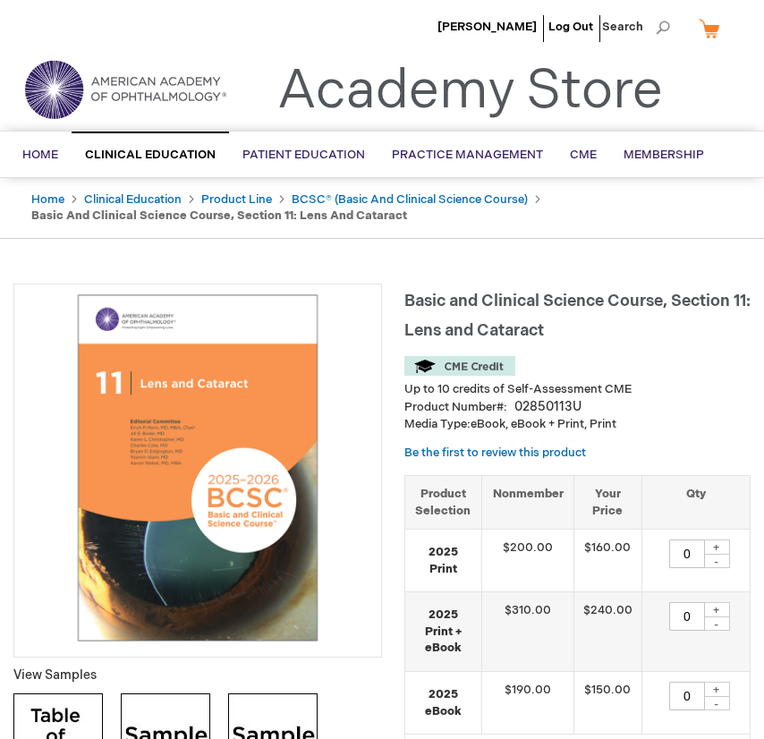
click at [411, 177] on ul "Home Clinical Education Product Line BCSC® (Basic and Clinical Science Course) …" at bounding box center [382, 155] width 773 height 46
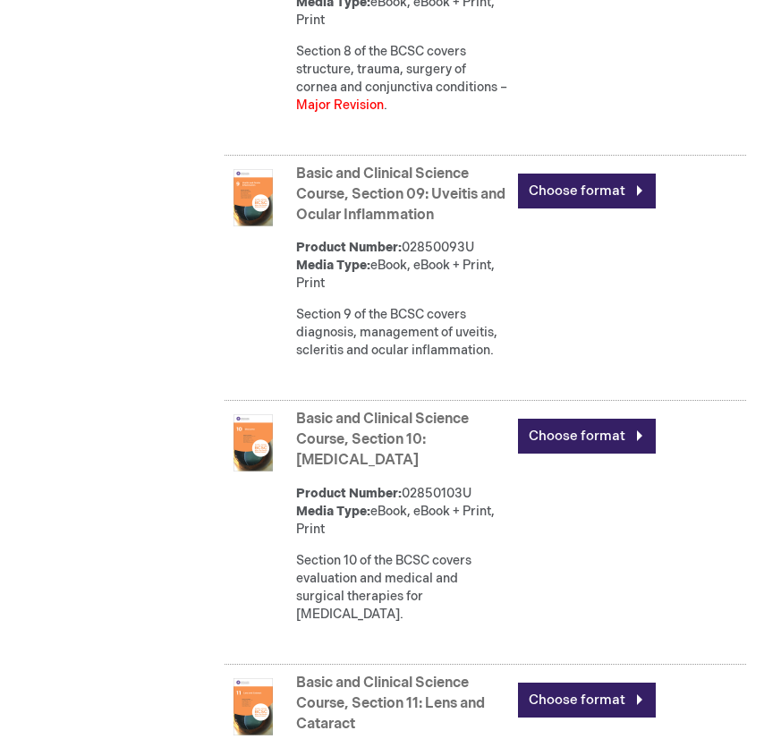
scroll to position [3202, 4]
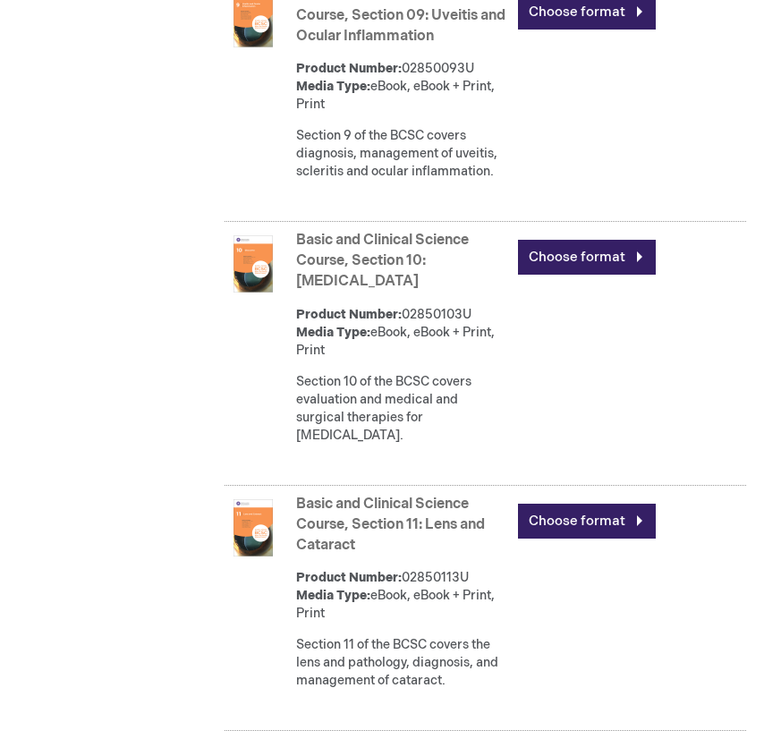
click at [375, 290] on link "Basic and Clinical Science Course, Section 10: [MEDICAL_DATA]" at bounding box center [382, 261] width 173 height 58
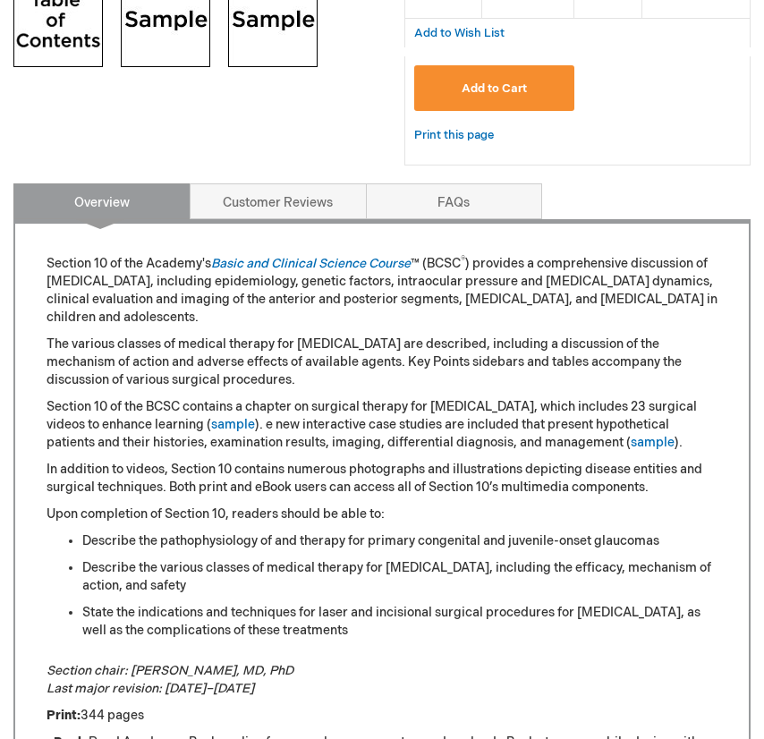
scroll to position [1163, 0]
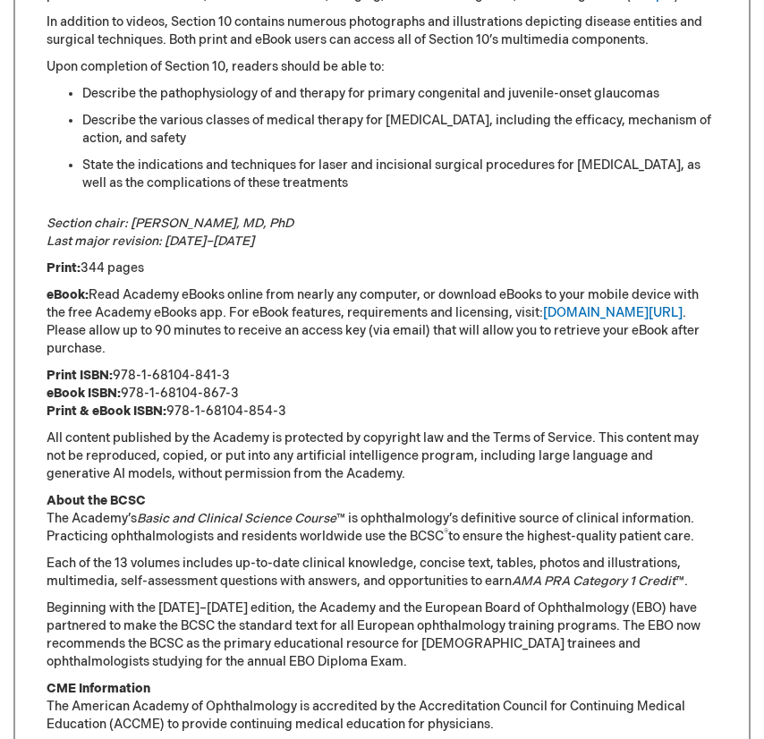
click at [302, 49] on p "In addition to videos, Section 10 contains numerous photographs and illustratio…" at bounding box center [382, 31] width 671 height 36
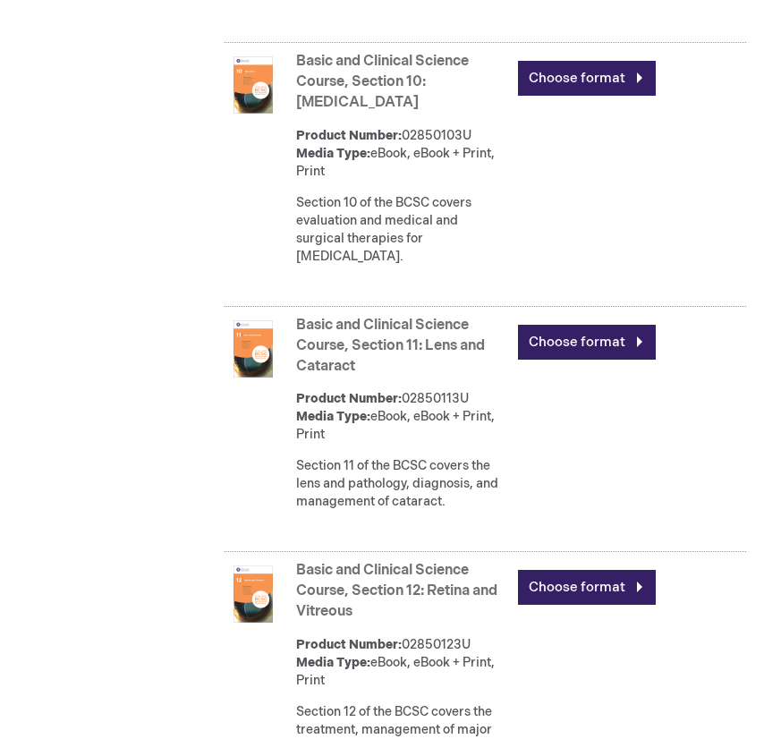
scroll to position [3560, 4]
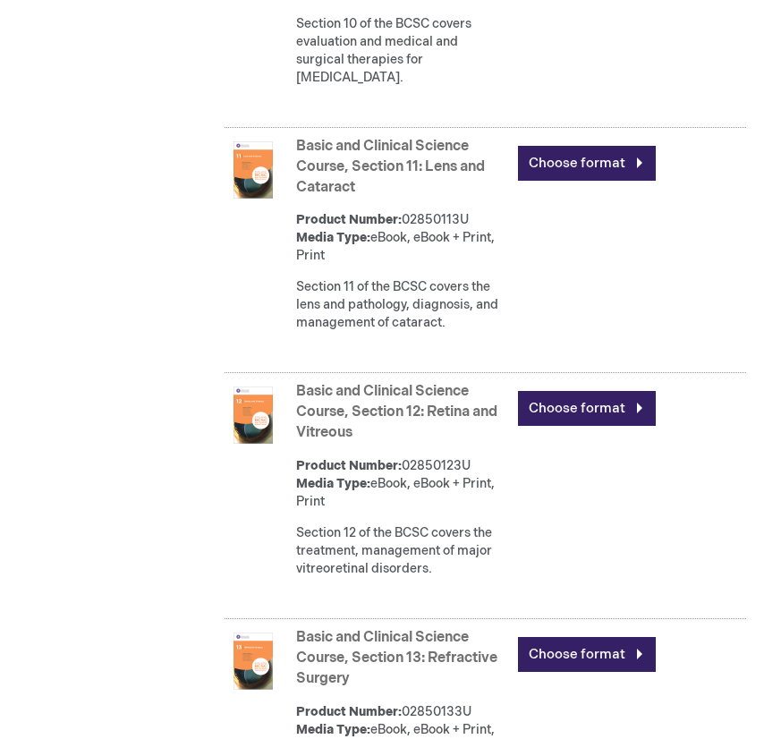
click at [454, 196] on link "Basic and Clinical Science Course, Section 11: Lens and Cataract" at bounding box center [390, 167] width 189 height 58
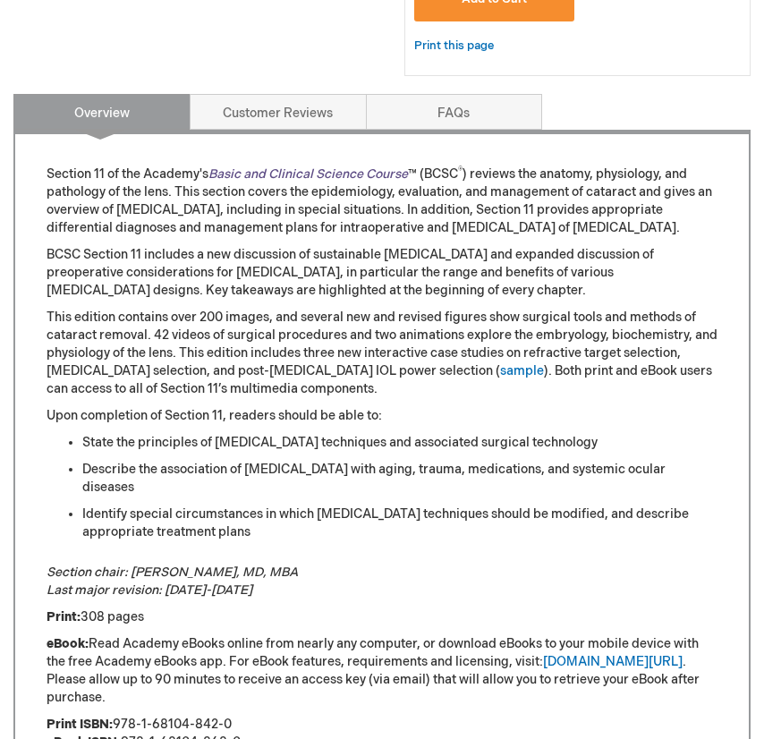
scroll to position [984, 0]
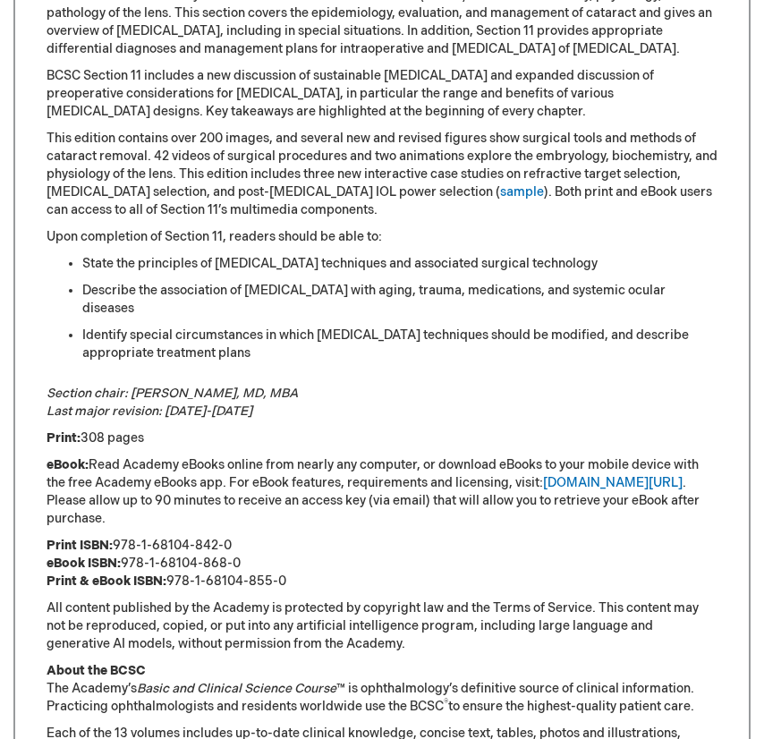
click at [271, 58] on p "Section 11 of the Academy's Basic and Clinical Science Course ™ (BCSC ® ) revie…" at bounding box center [382, 23] width 671 height 72
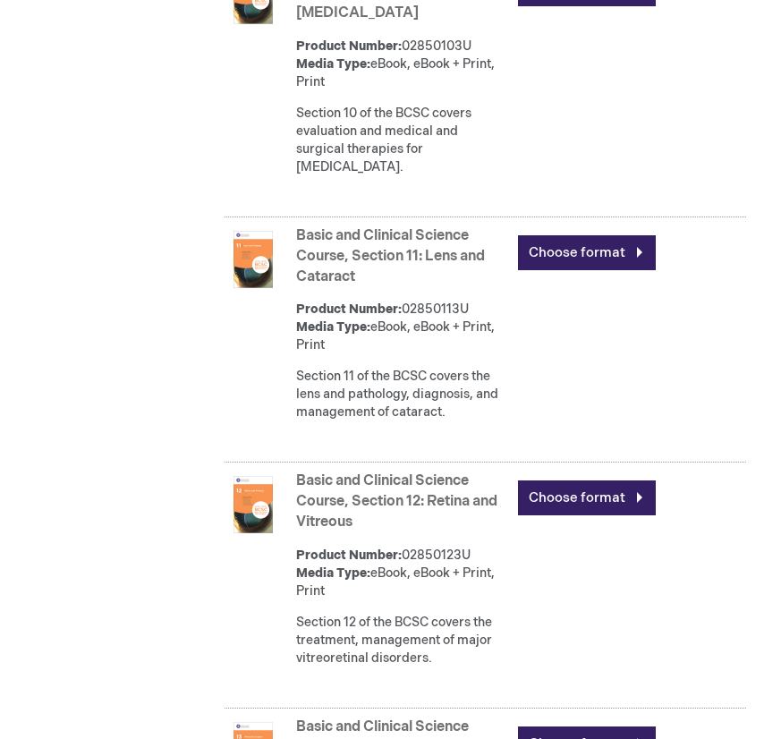
scroll to position [3739, 4]
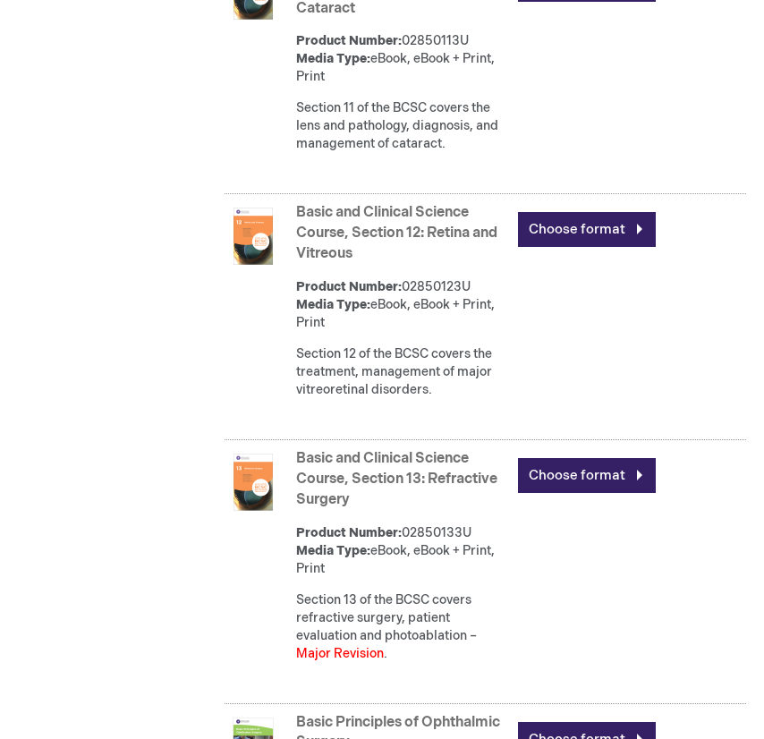
click at [333, 262] on link "Basic and Clinical Science Course, Section 12: Retina and Vitreous" at bounding box center [396, 233] width 201 height 58
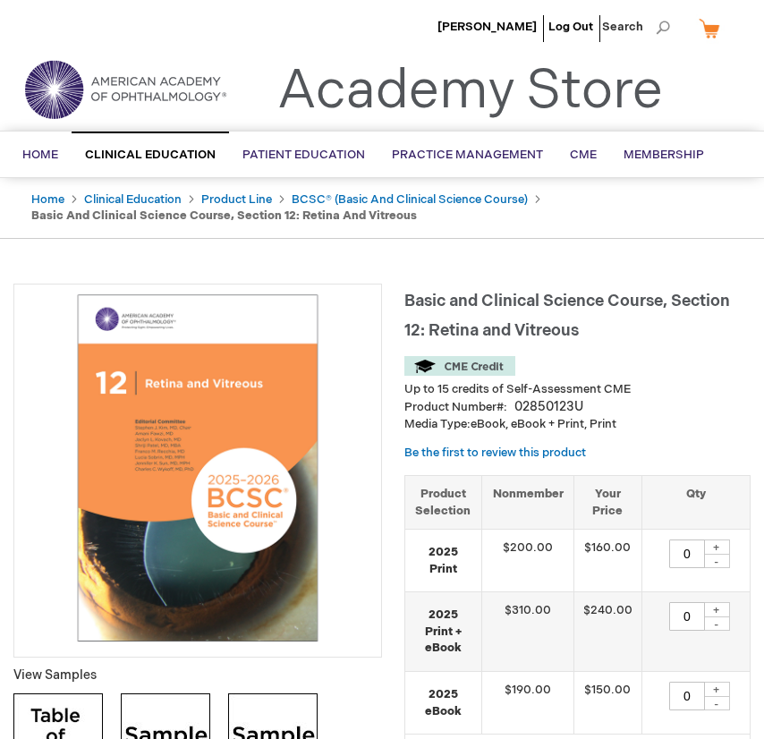
click at [252, 36] on ul "Yvette Bond Log Out Search" at bounding box center [382, 31] width 764 height 63
drag, startPoint x: 286, startPoint y: 24, endPoint x: 260, endPoint y: 23, distance: 26.0
click at [286, 24] on ul "Yvette Bond Log Out Search" at bounding box center [382, 31] width 764 height 63
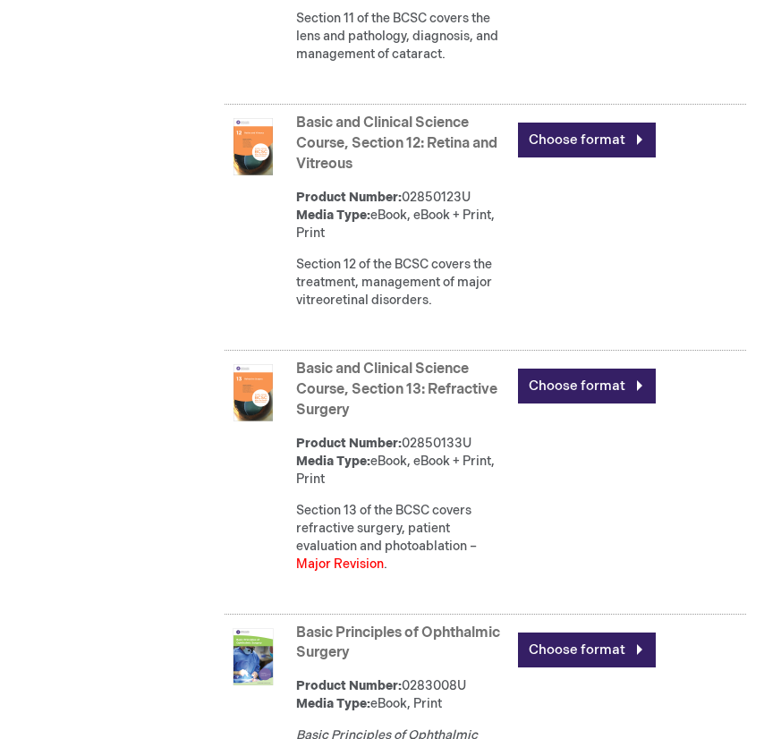
scroll to position [4097, 4]
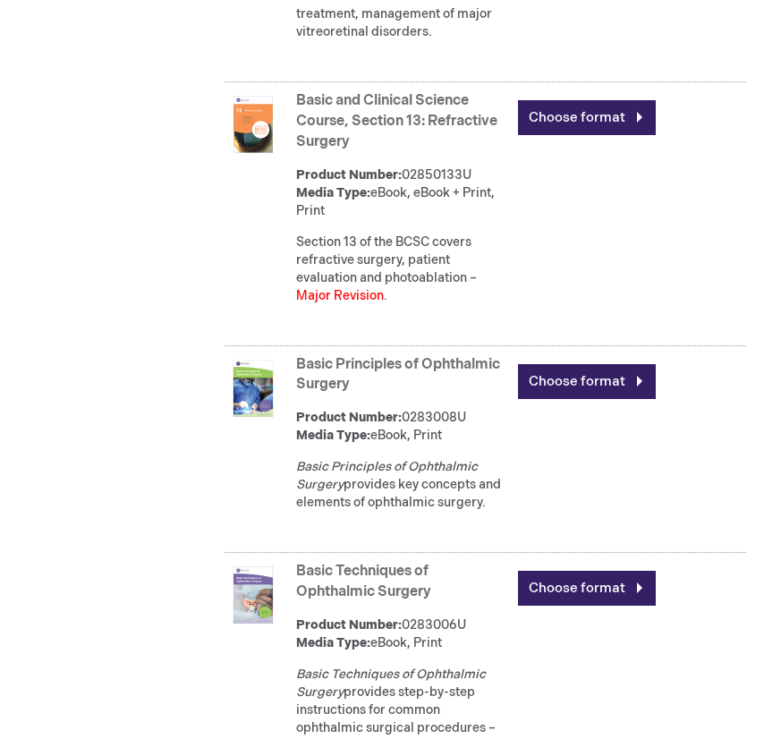
click at [353, 150] on link "Basic and Clinical Science Course, Section 13: Refractive Surgery" at bounding box center [396, 121] width 201 height 58
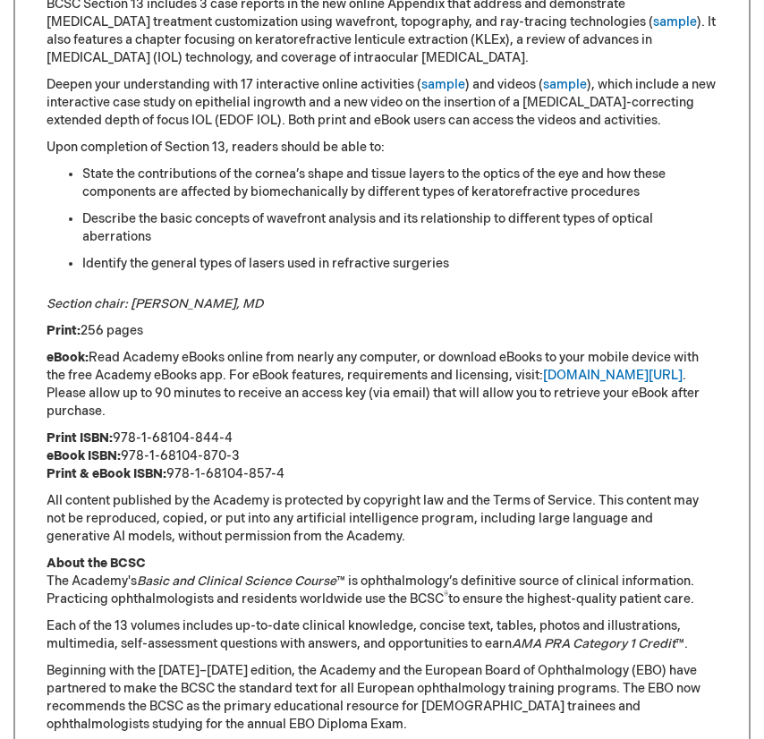
scroll to position [716, 0]
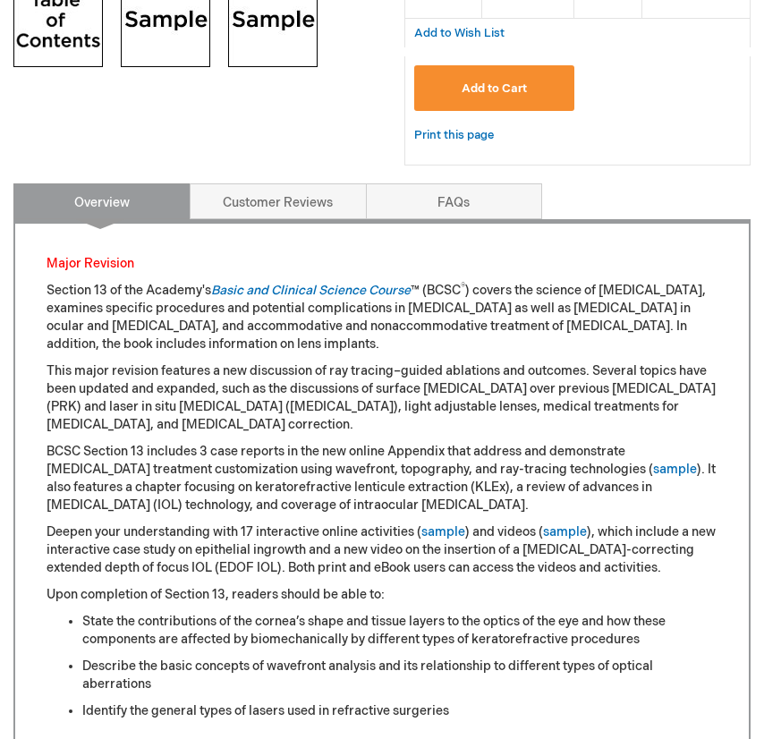
click at [290, 434] on p "This major revision features a new discussion of ray tracing–guided ablations a…" at bounding box center [382, 398] width 671 height 72
